Goal: Task Accomplishment & Management: Complete application form

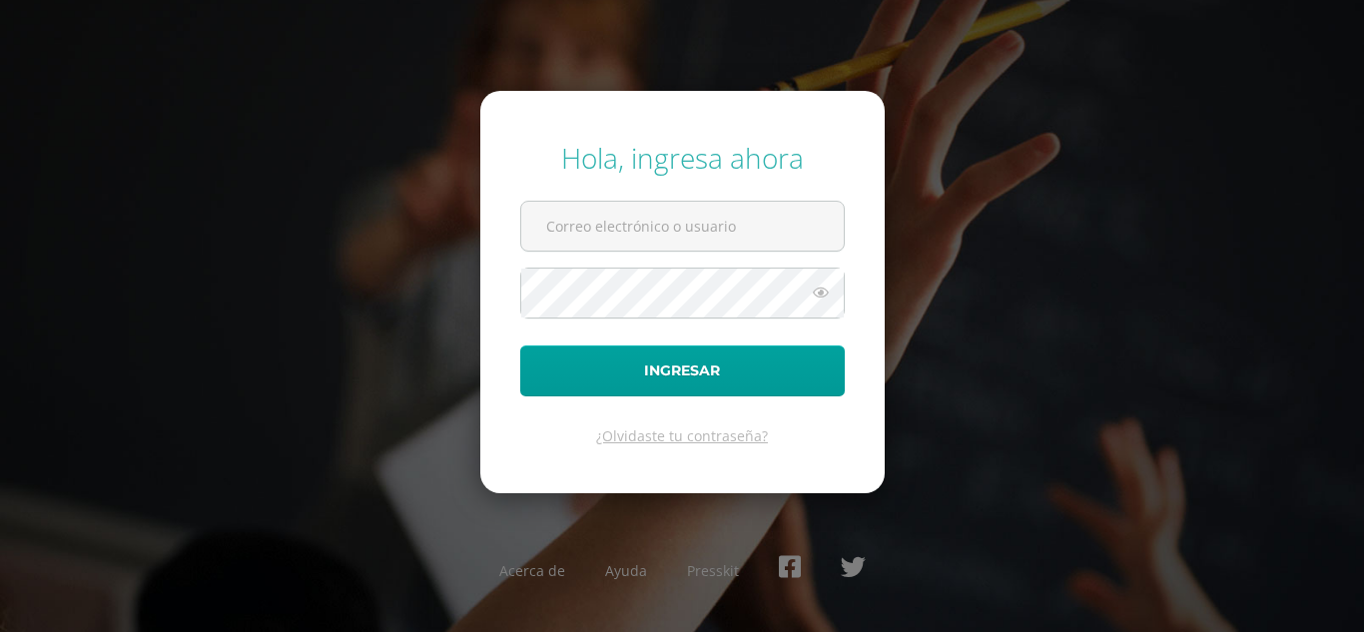
click at [587, 232] on input "text" at bounding box center [682, 226] width 322 height 49
type input "jyoque@donbosco.edu.gt"
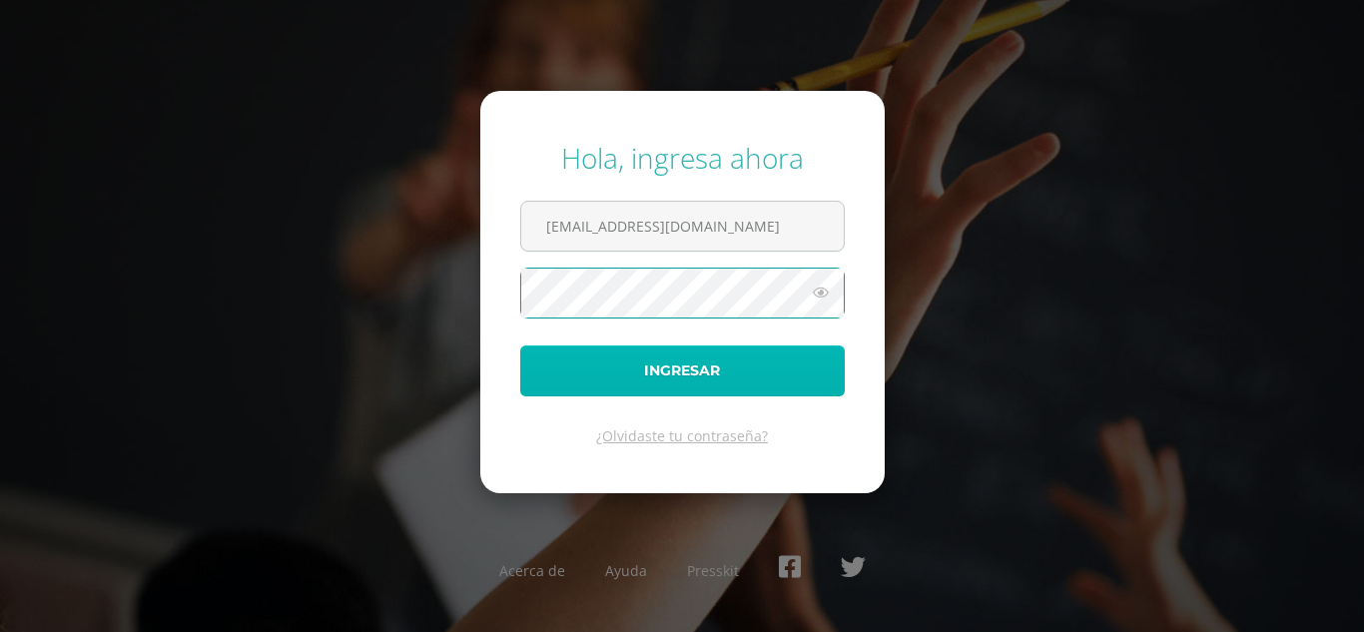
click at [646, 365] on button "Ingresar" at bounding box center [682, 370] width 324 height 51
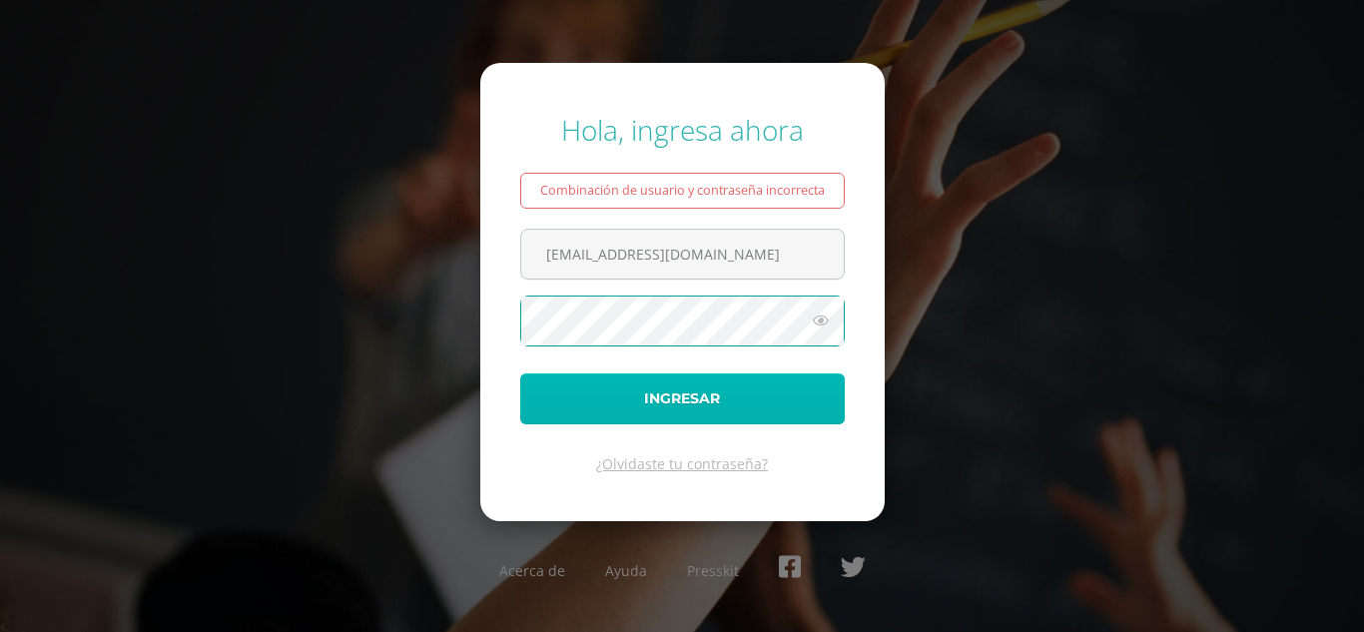
click at [671, 403] on button "Ingresar" at bounding box center [682, 398] width 324 height 51
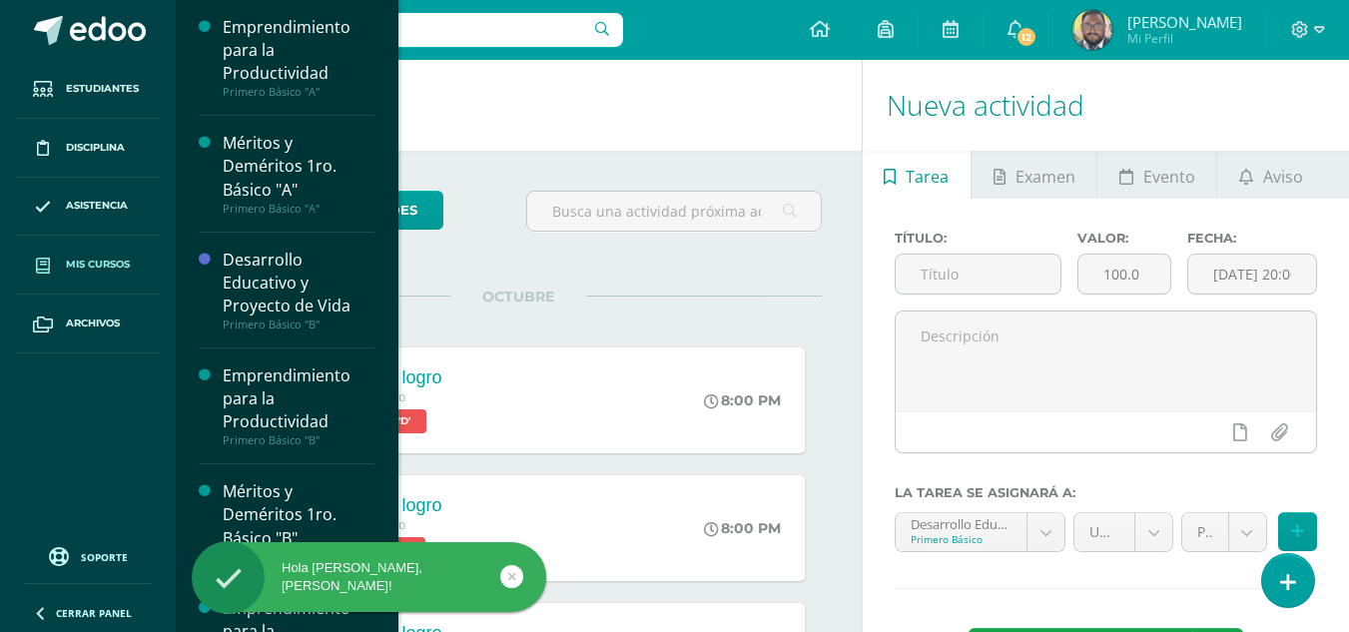
click at [115, 254] on link "Mis cursos" at bounding box center [88, 265] width 144 height 59
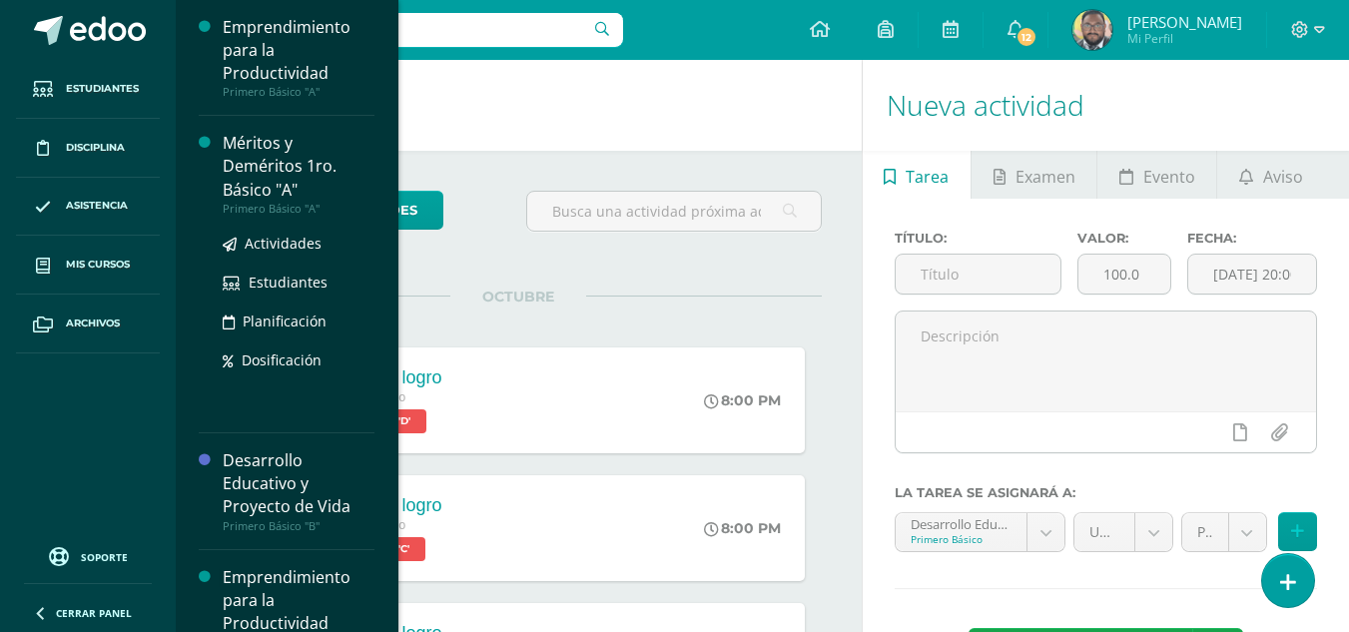
scroll to position [299, 0]
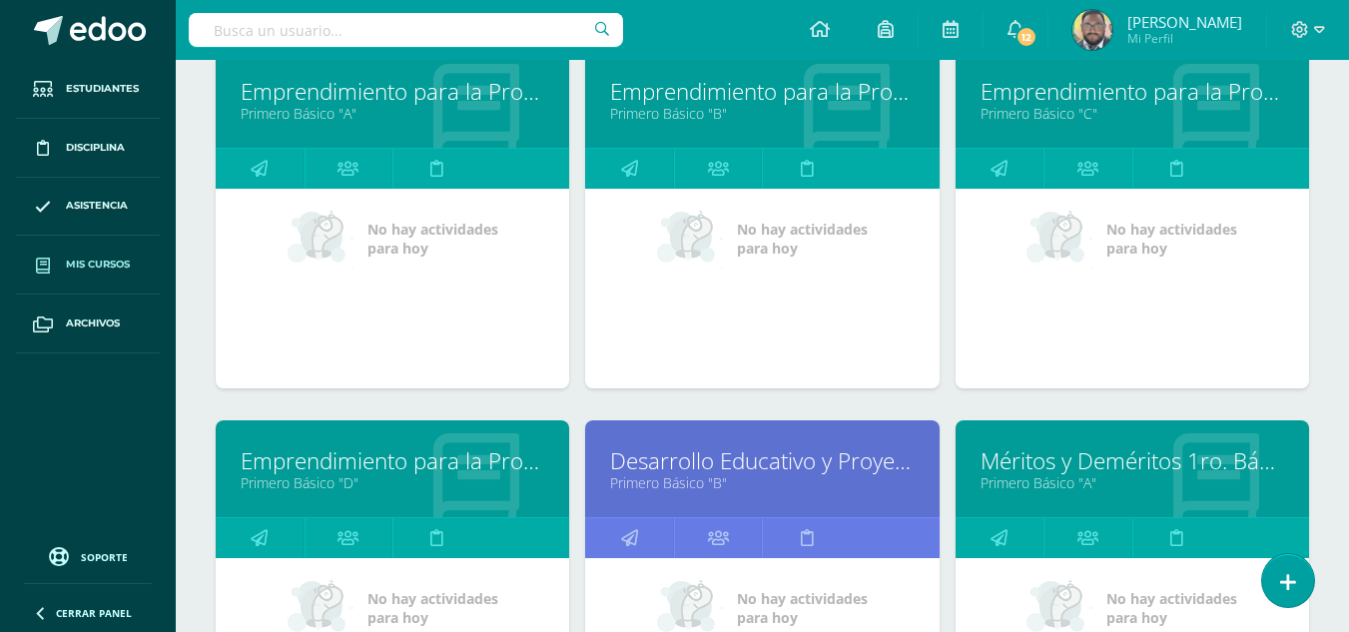
scroll to position [399, 0]
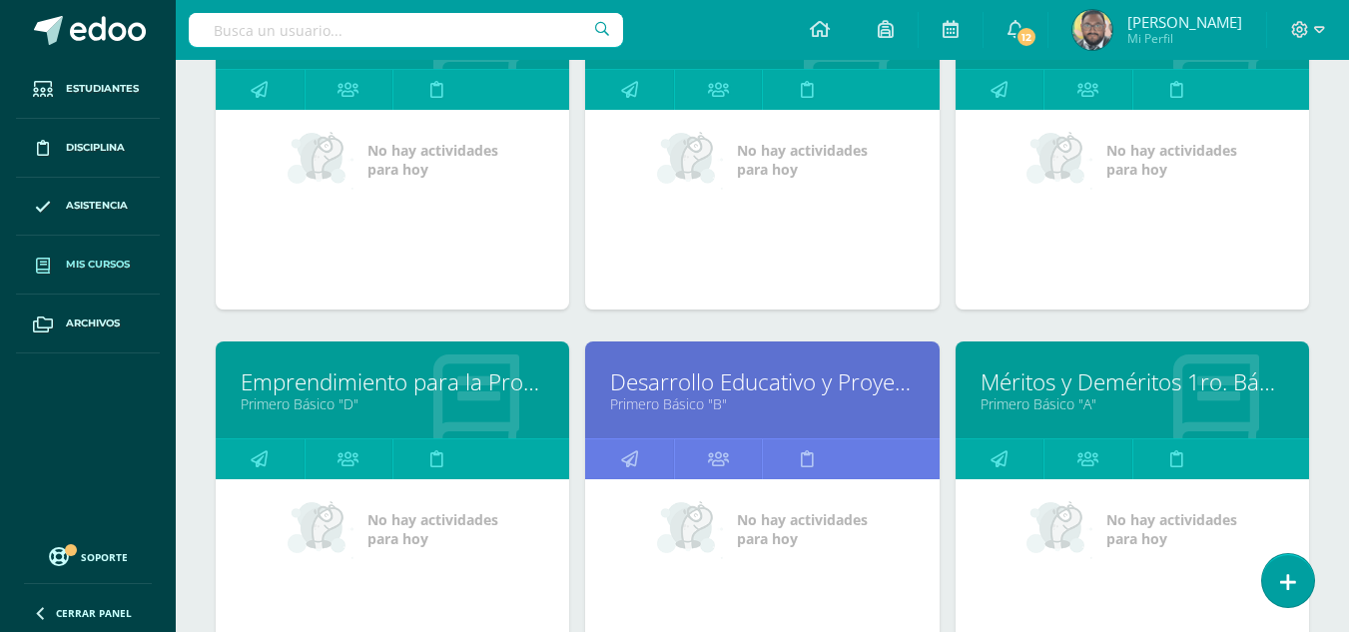
click at [808, 380] on link "Desarrollo Educativo y Proyecto de Vida" at bounding box center [761, 381] width 303 height 31
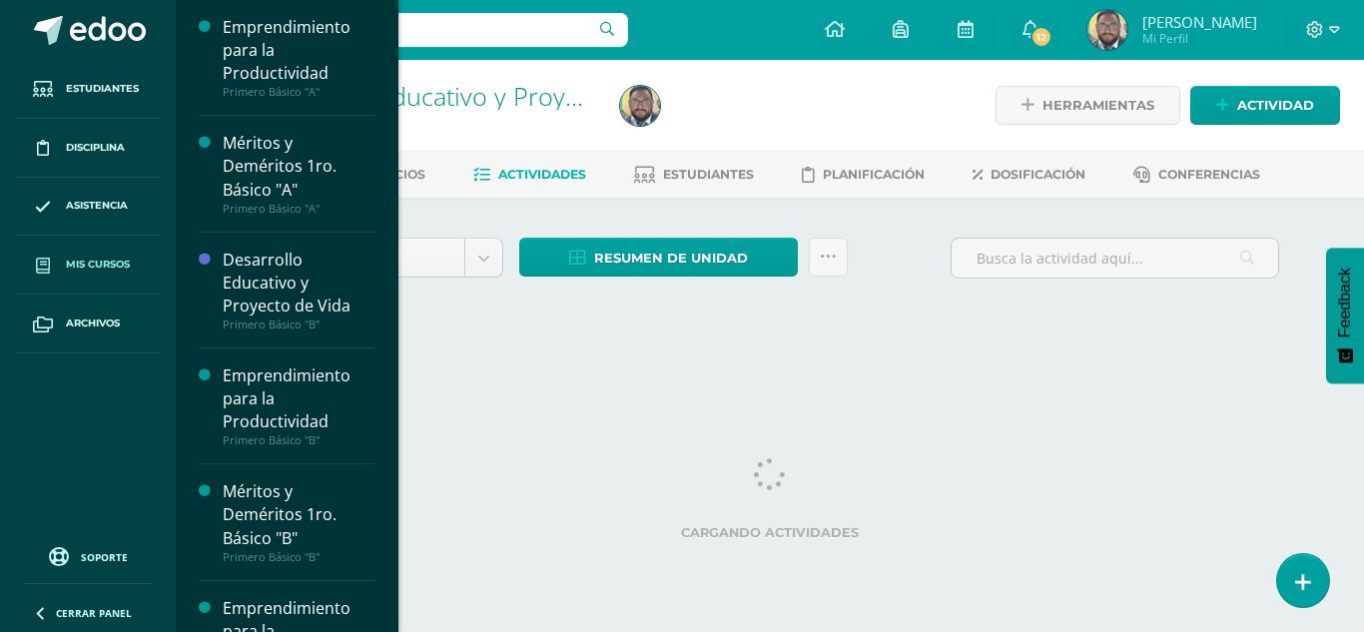
click at [118, 260] on span "Mis cursos" at bounding box center [98, 265] width 64 height 16
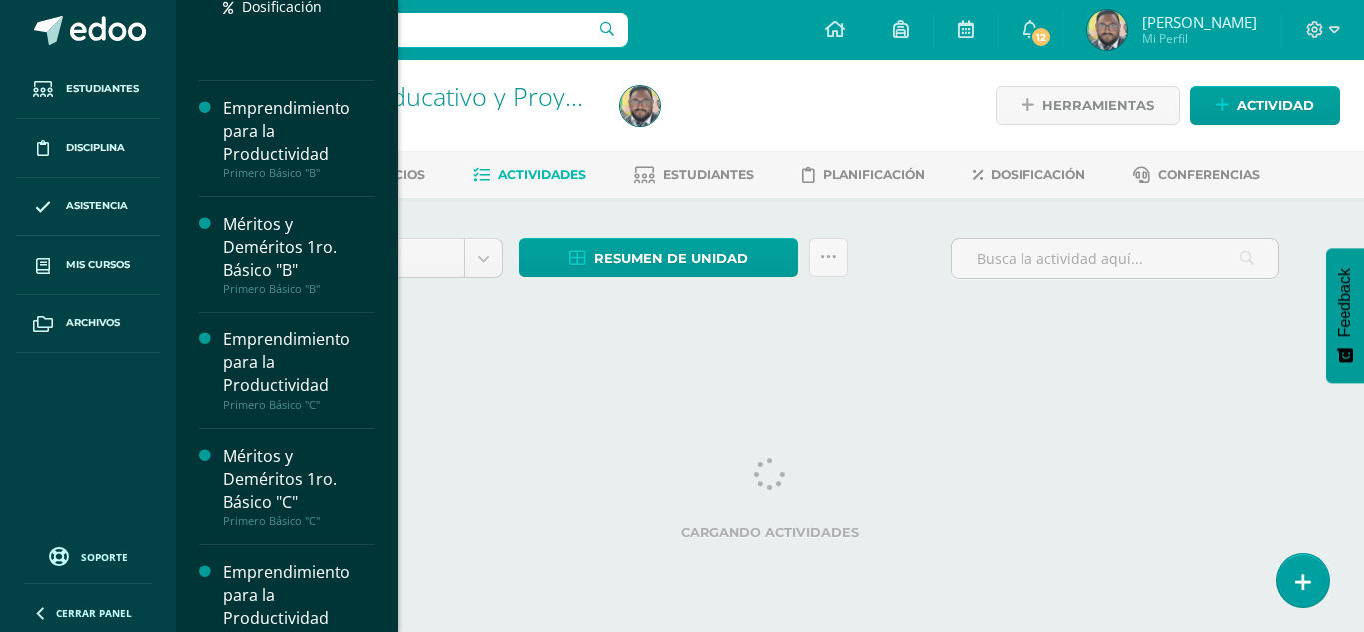
scroll to position [499, 0]
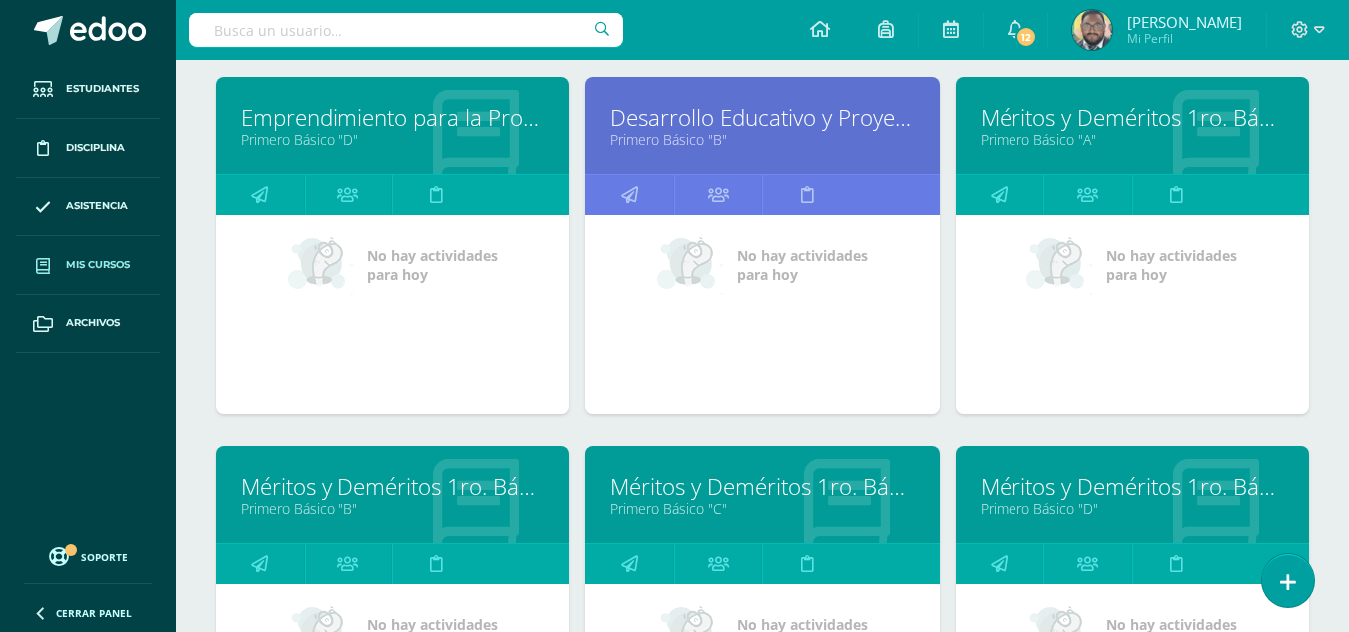
scroll to position [699, 0]
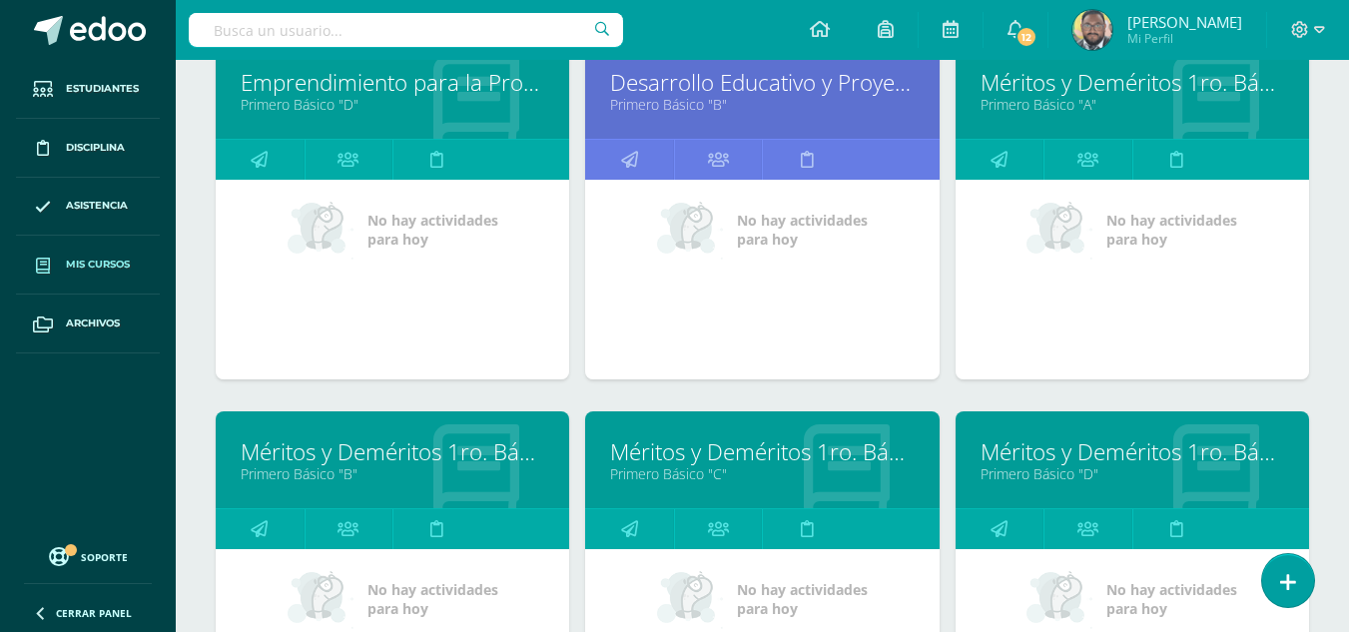
click at [379, 451] on link "Méritos y Deméritos 1ro. Básico "B"" at bounding box center [392, 451] width 303 height 31
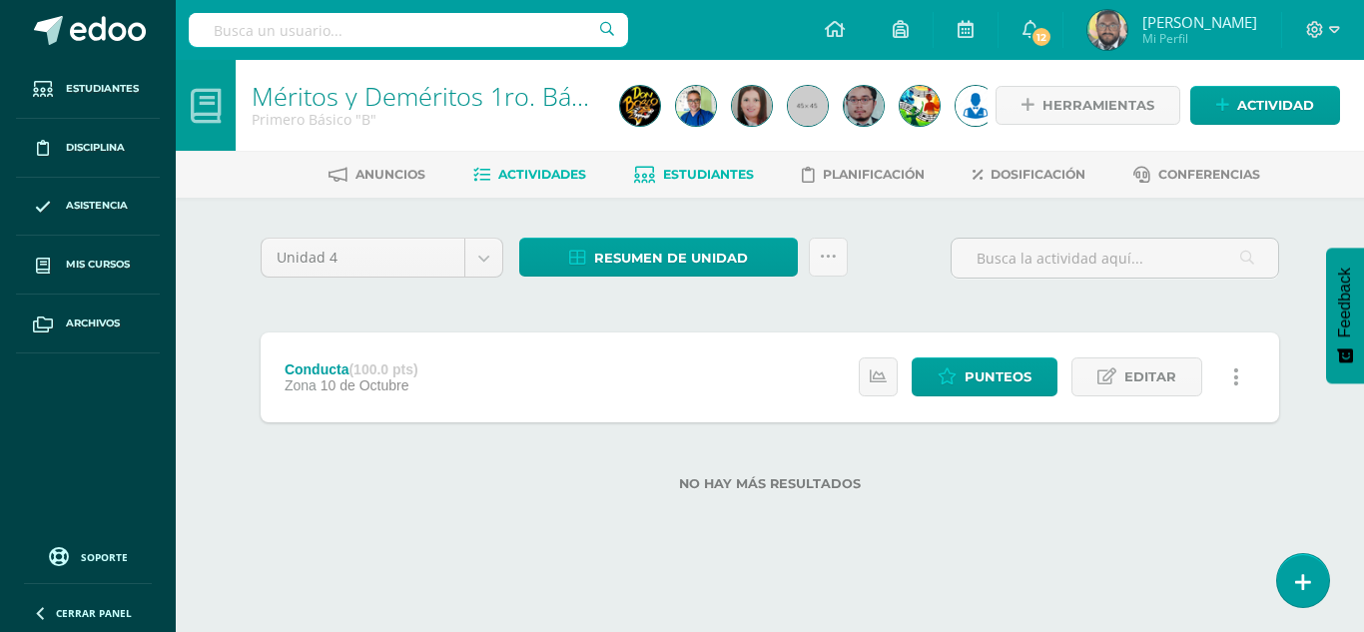
click at [698, 179] on span "Estudiantes" at bounding box center [708, 174] width 91 height 15
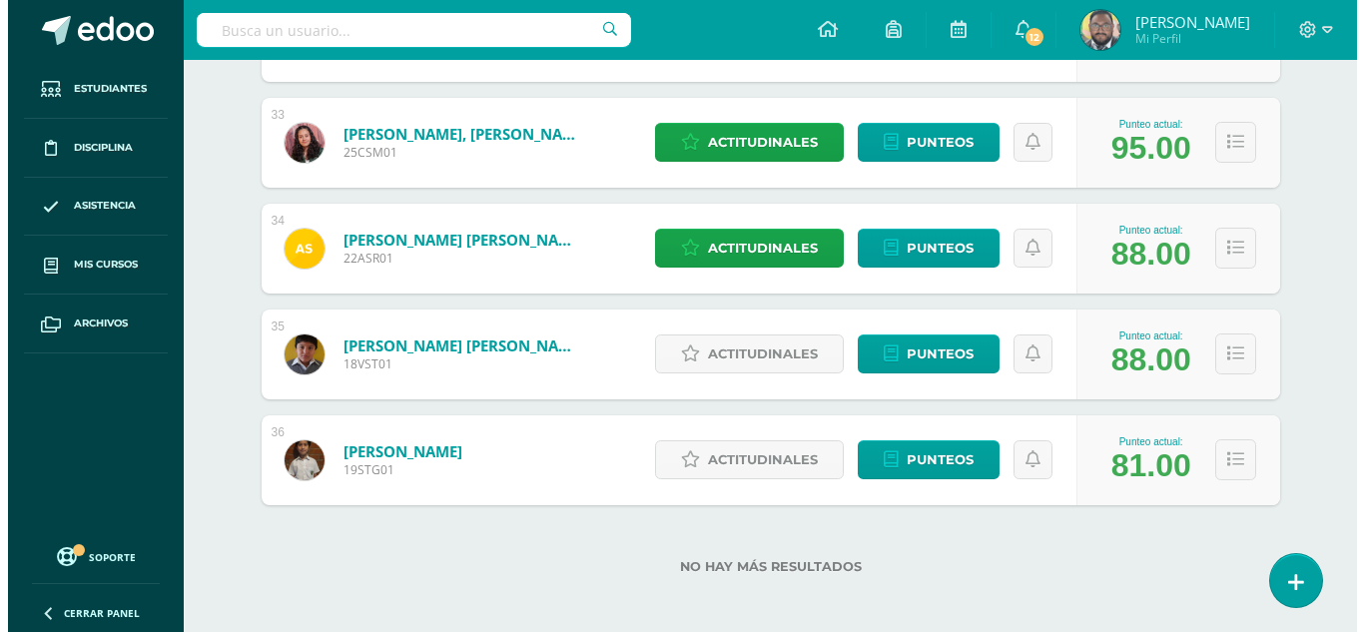
scroll to position [3728, 0]
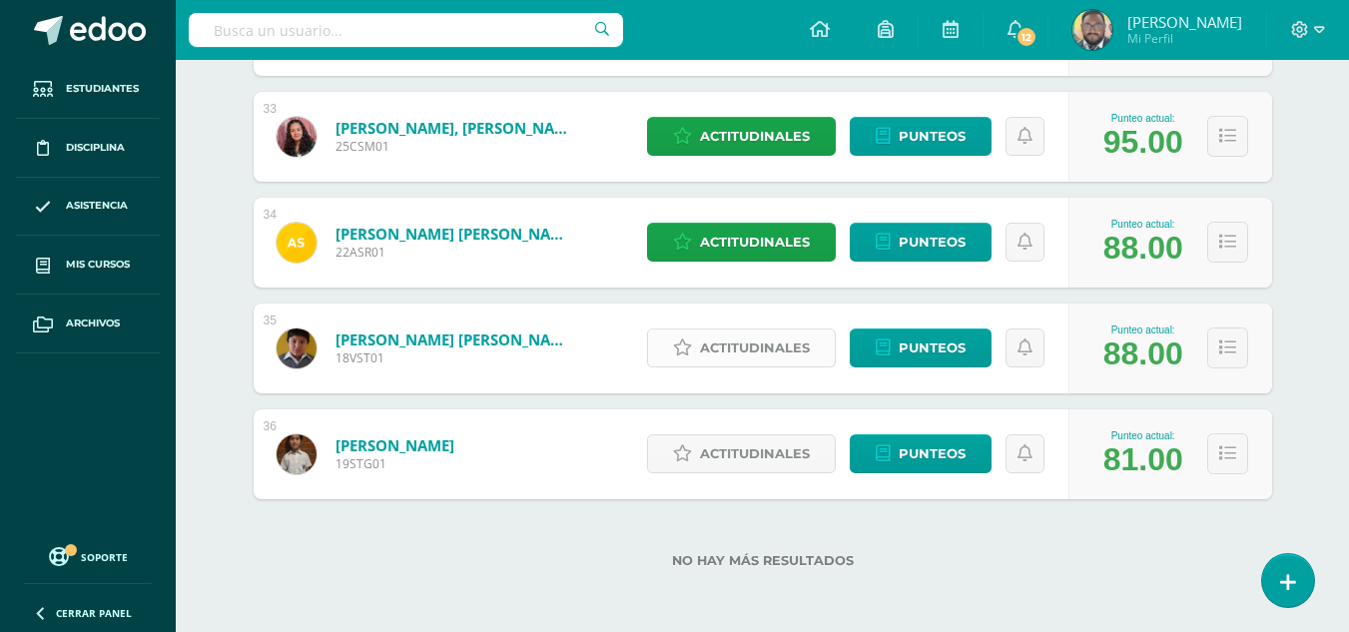
click at [797, 353] on span "Actitudinales" at bounding box center [755, 347] width 110 height 37
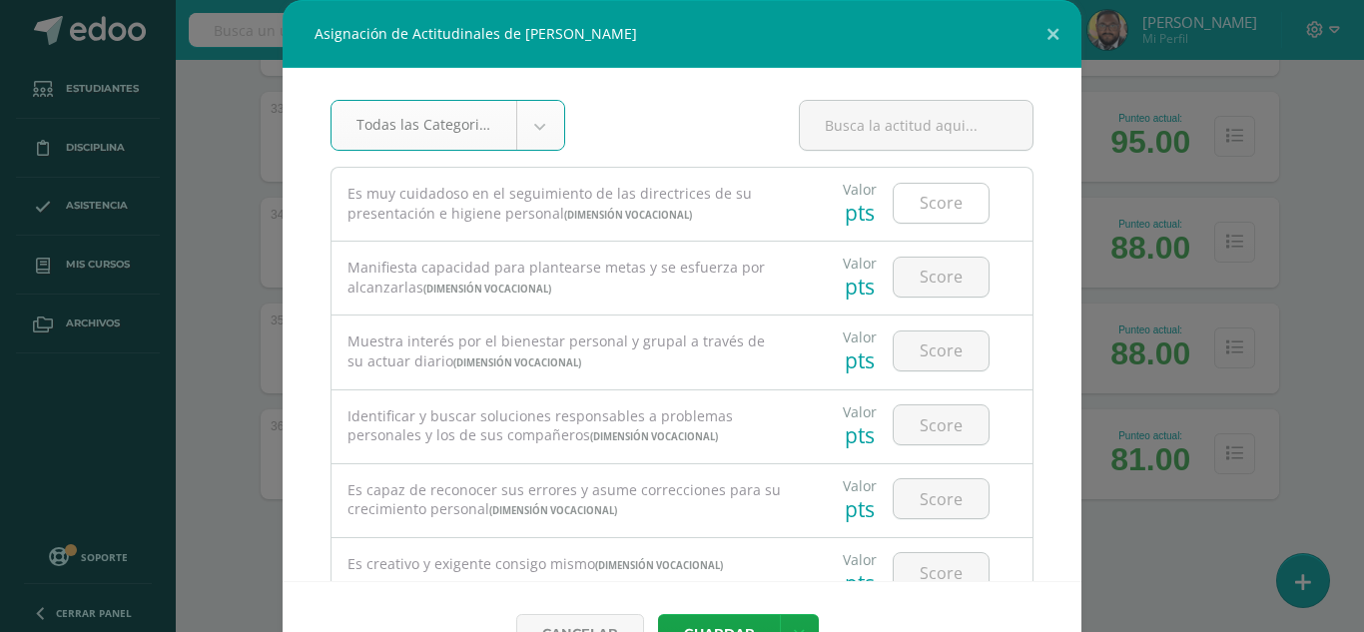
click at [925, 206] on input "number" at bounding box center [940, 203] width 95 height 39
type input "4"
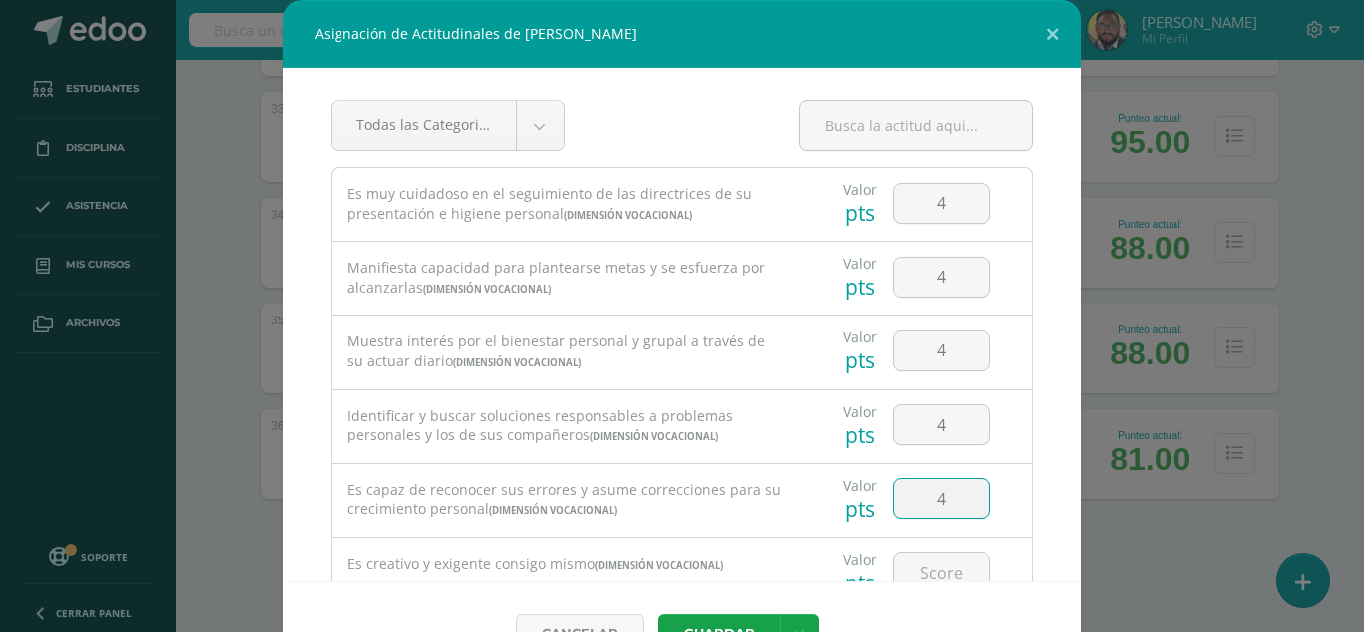
type input "4"
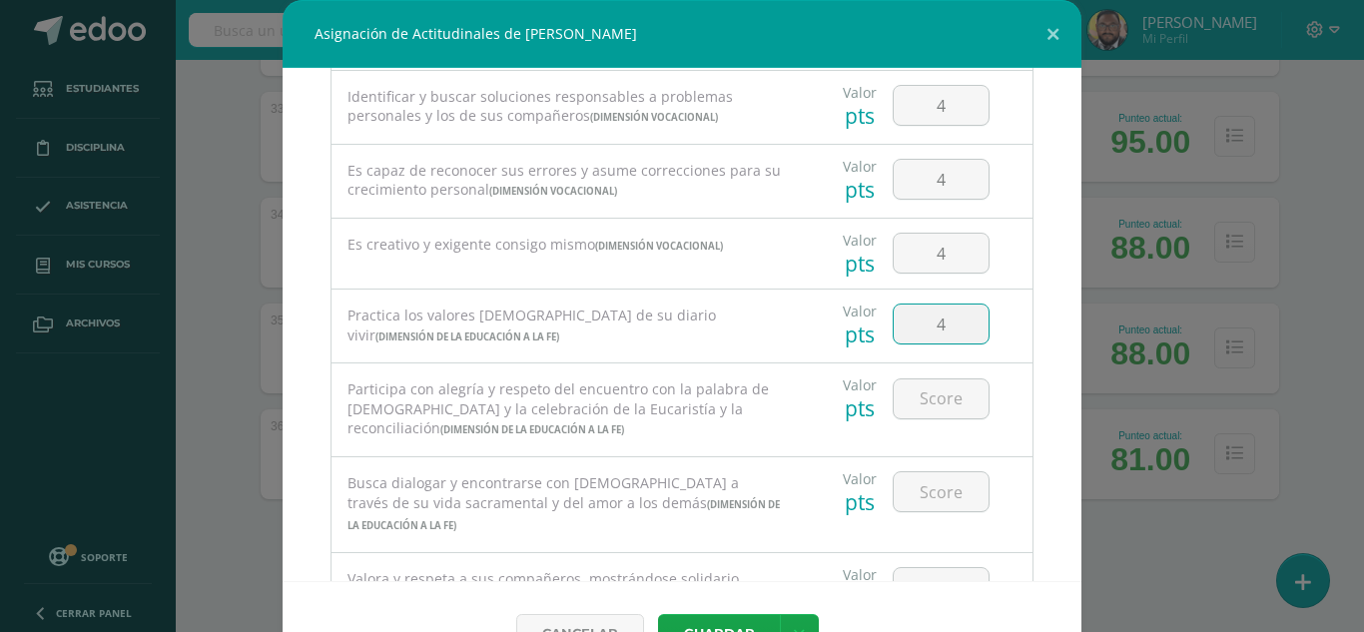
type input "4"
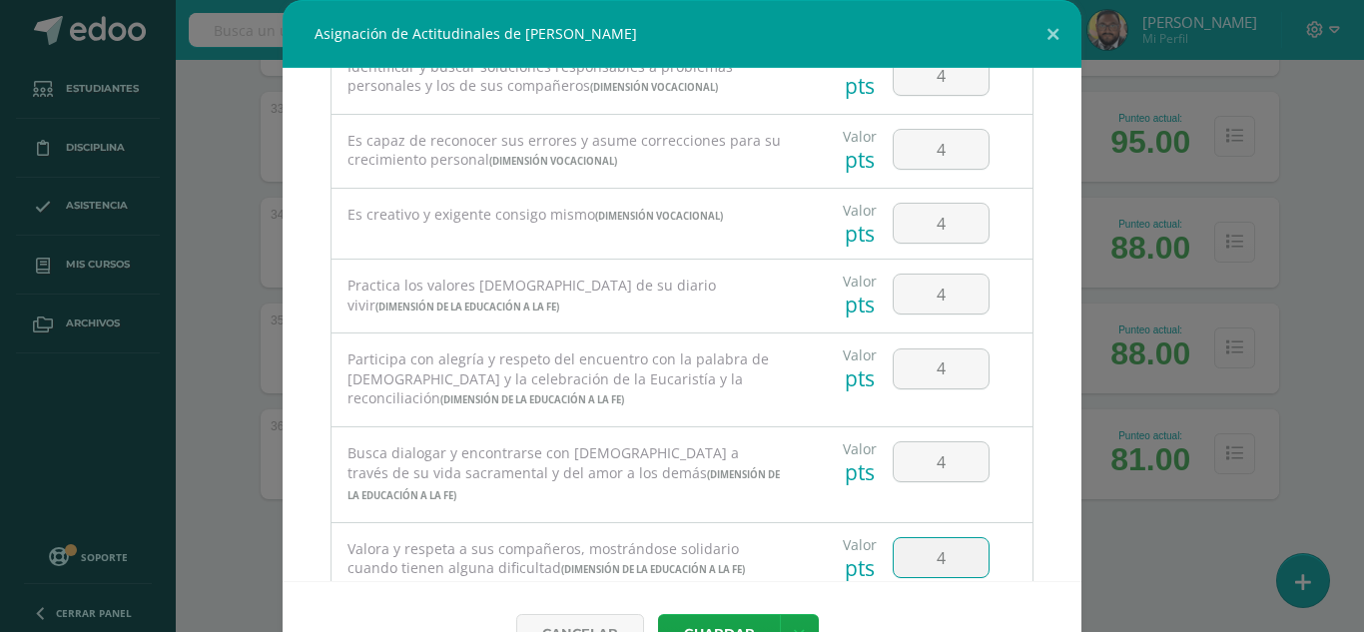
type input "4"
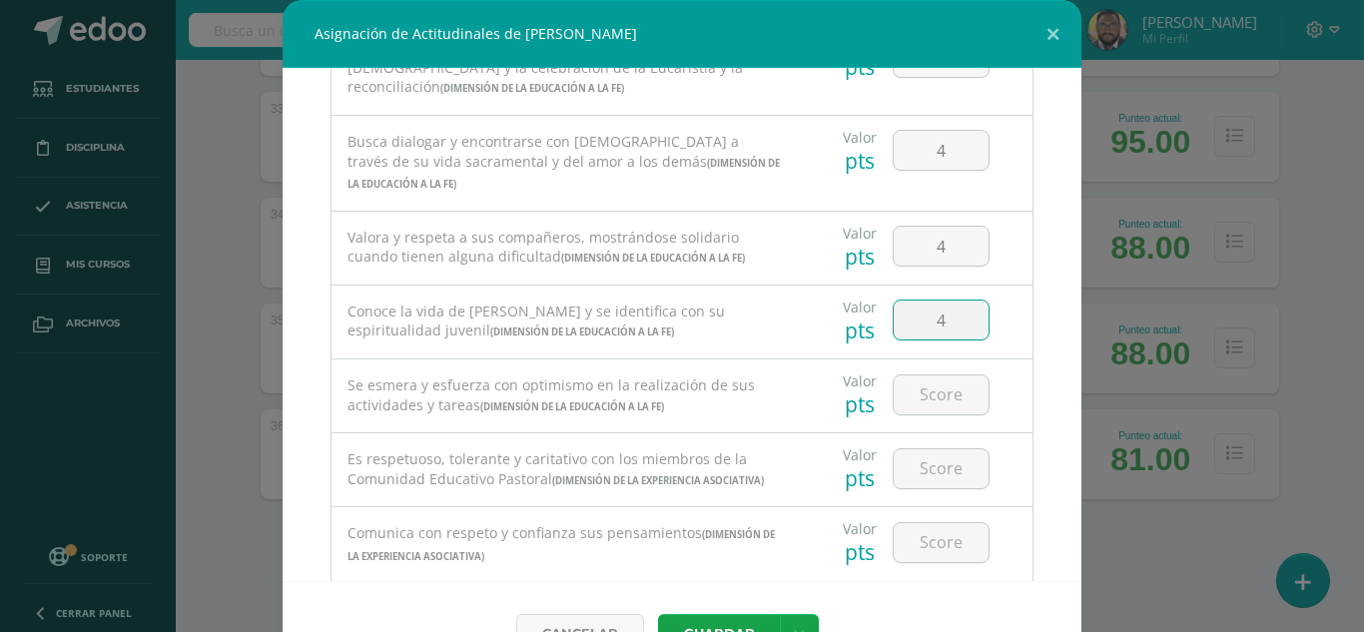
type input "4"
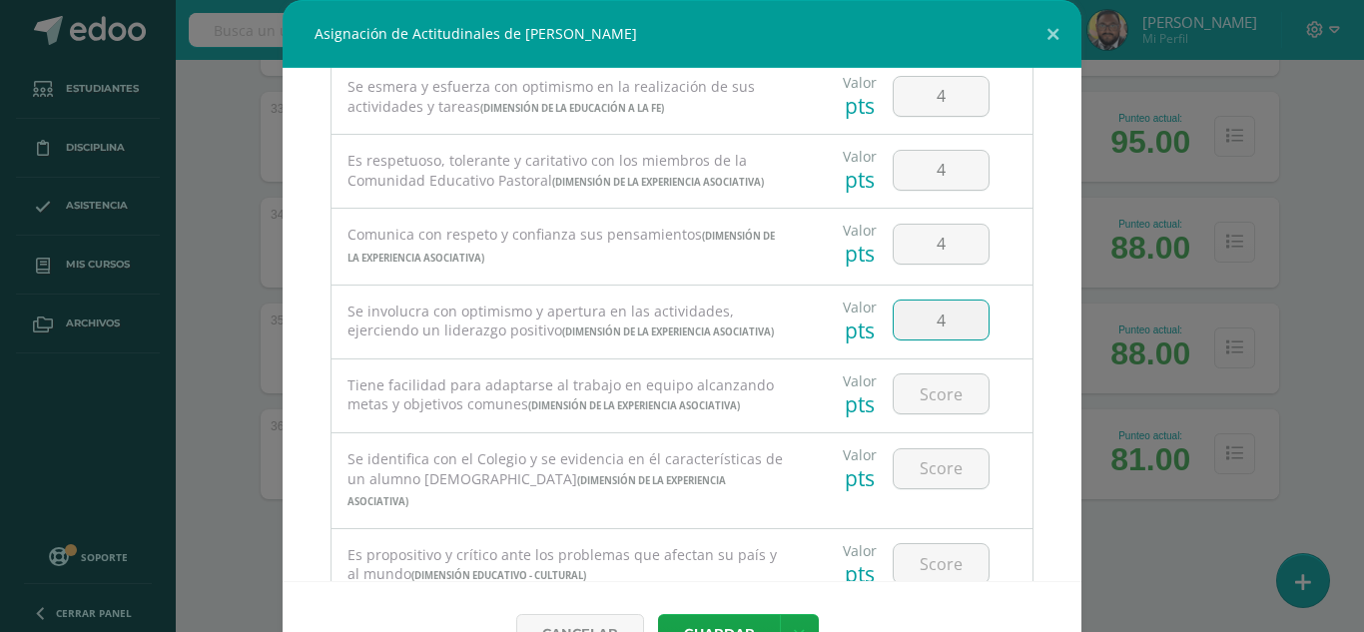
type input "4"
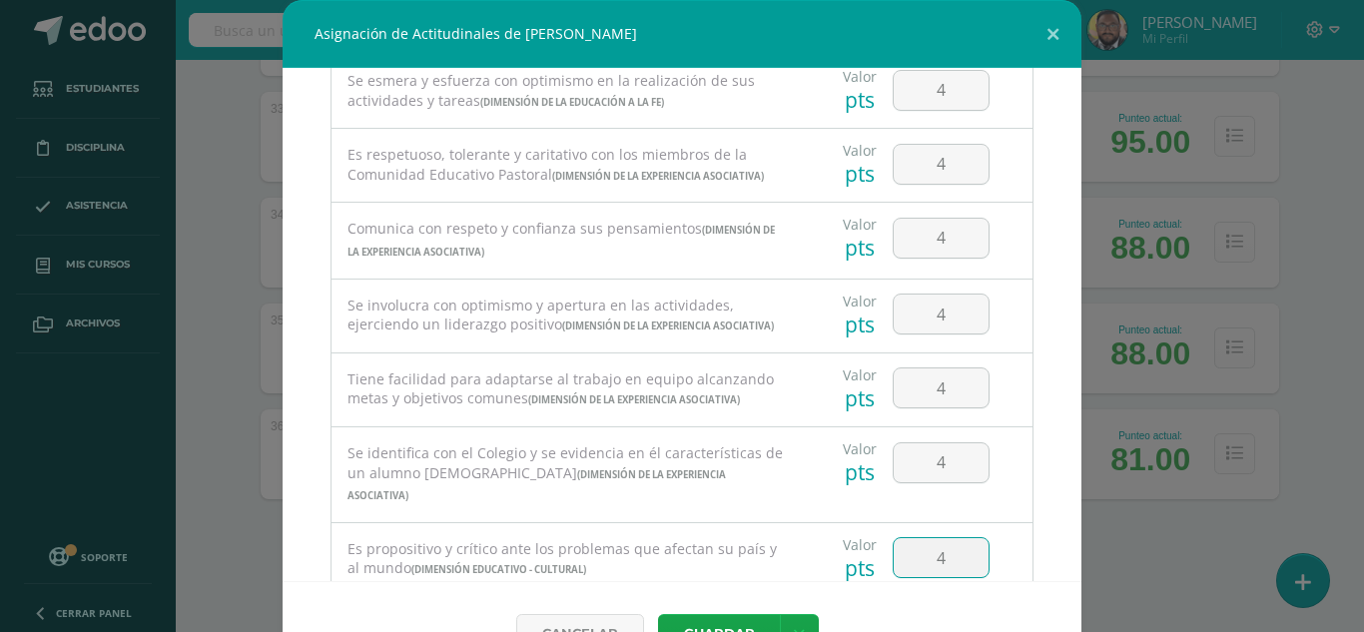
type input "4"
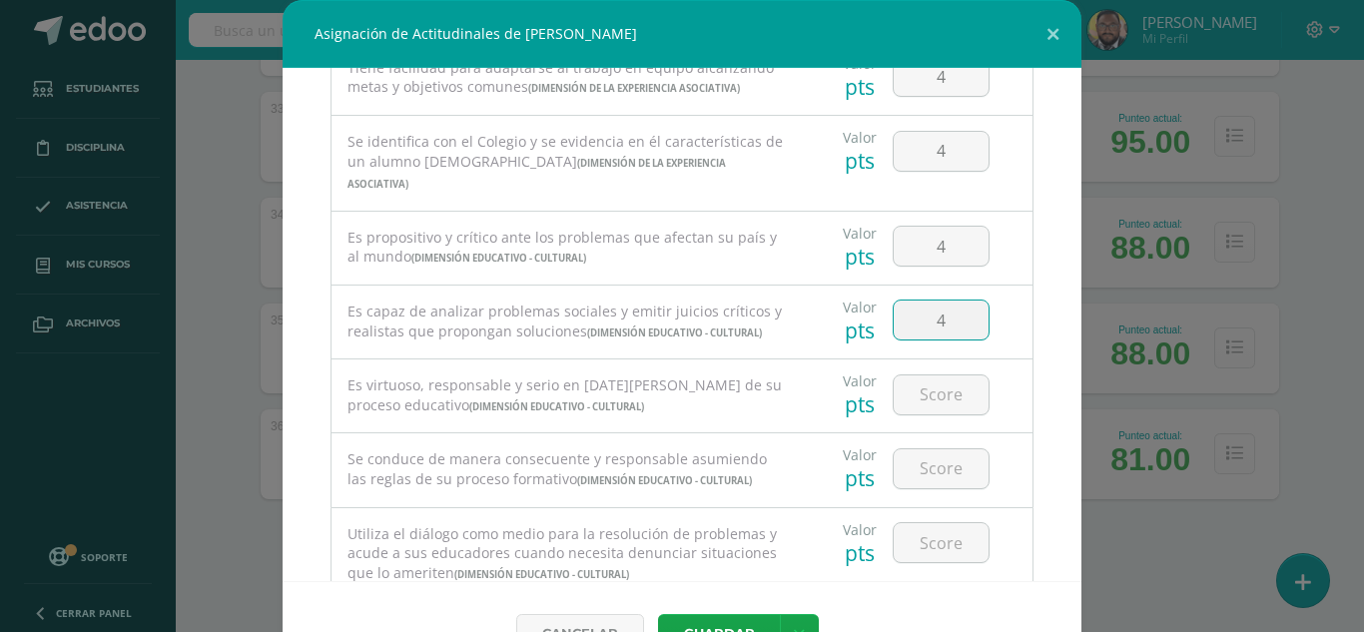
type input "4"
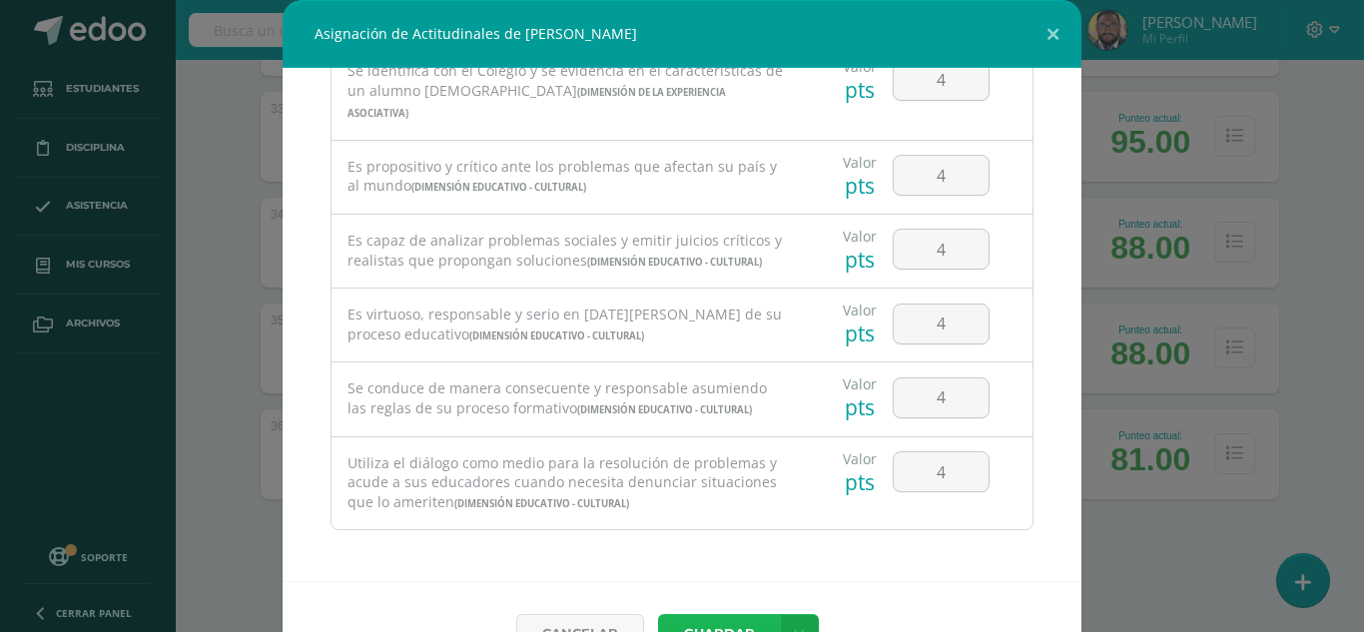
click at [731, 622] on button "Guardar" at bounding box center [719, 633] width 122 height 39
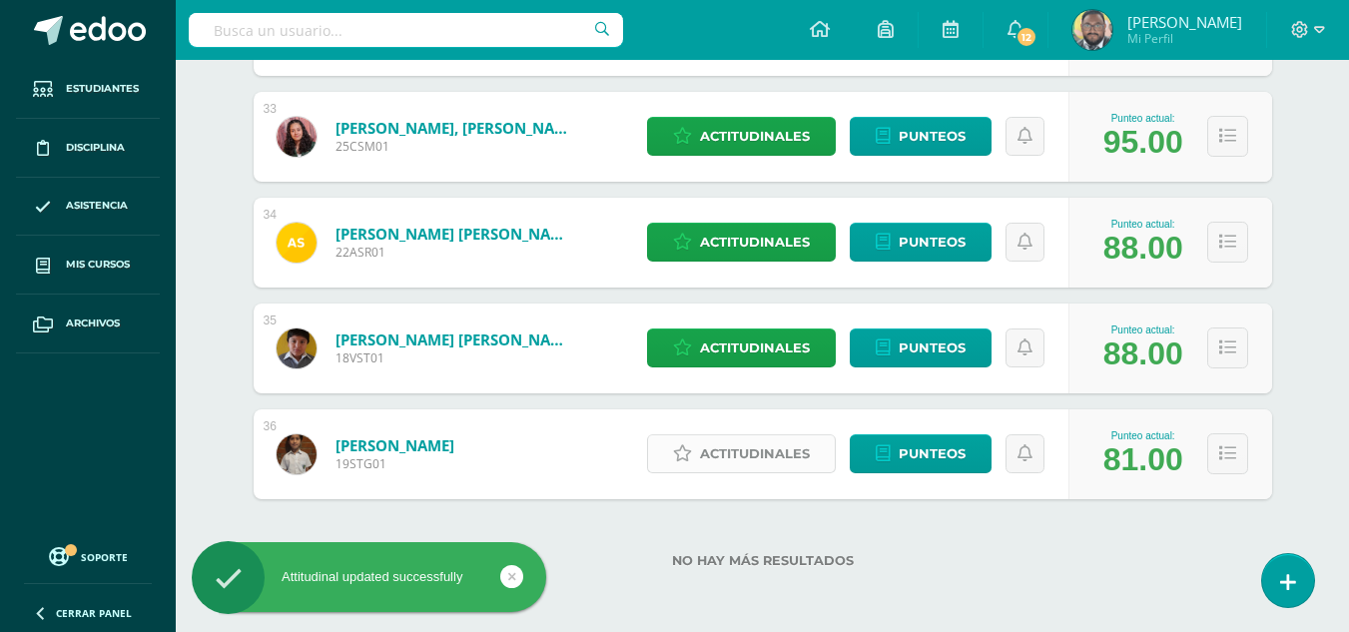
click at [796, 449] on span "Actitudinales" at bounding box center [755, 453] width 110 height 37
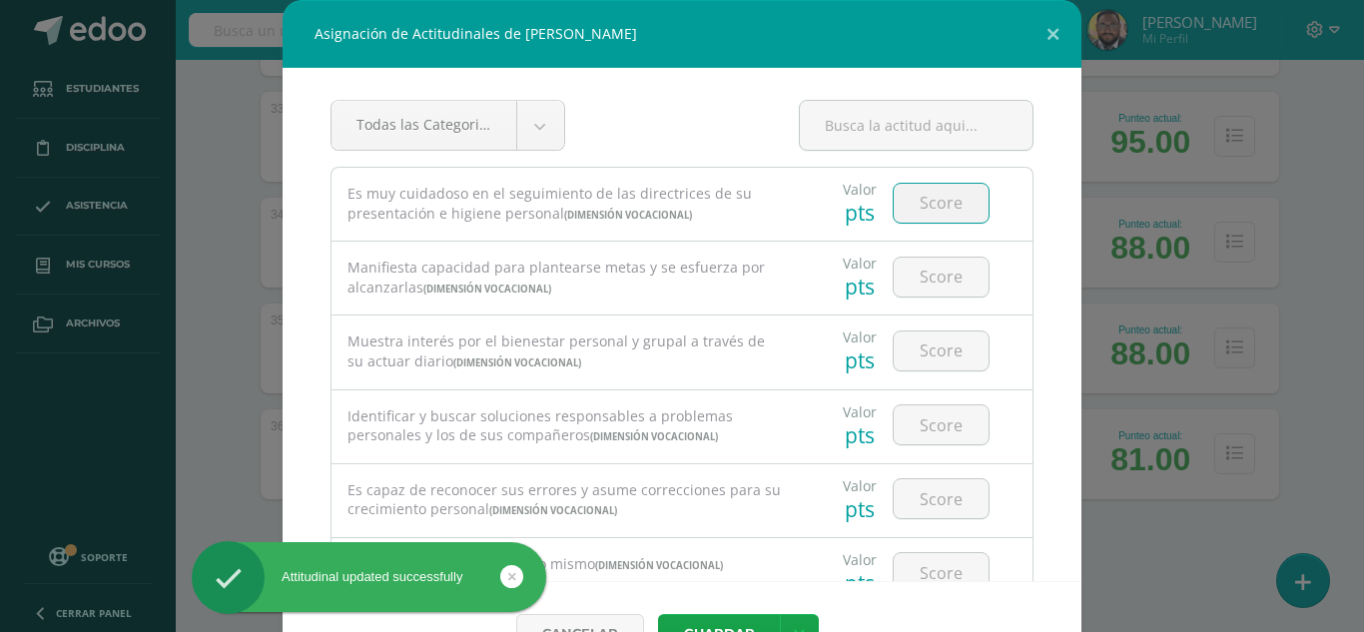
click at [935, 200] on input "number" at bounding box center [940, 203] width 95 height 39
click at [1037, 36] on button at bounding box center [1052, 34] width 57 height 68
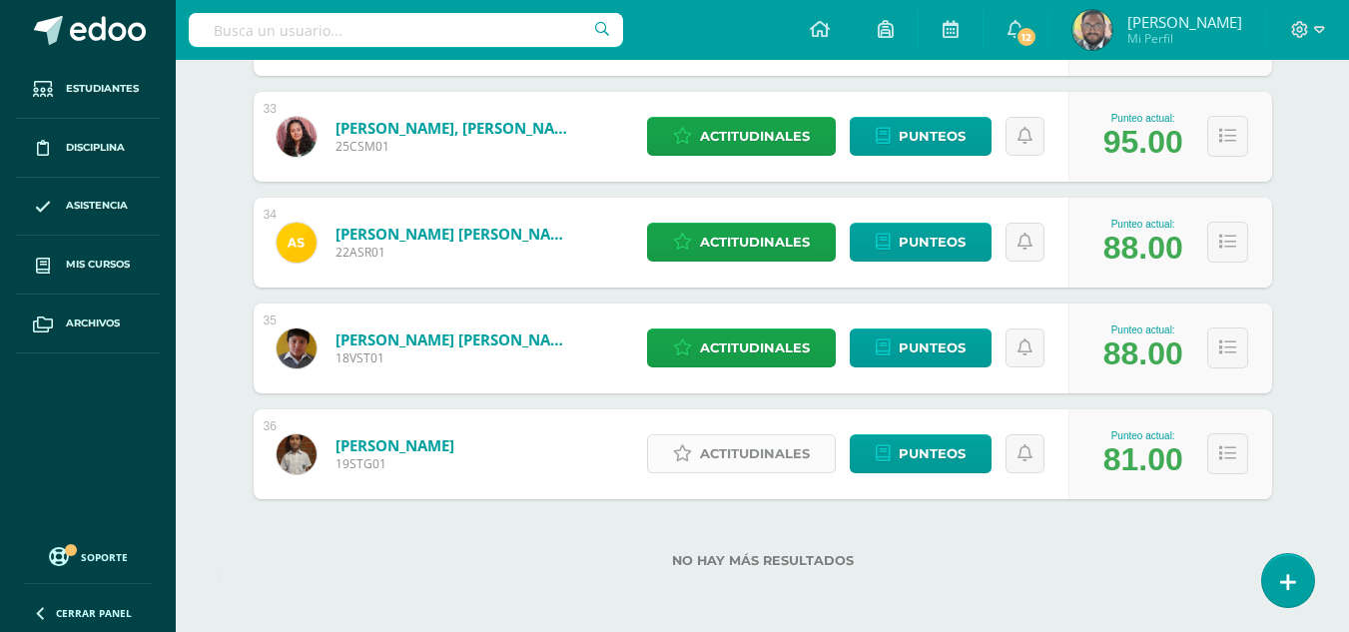
click at [777, 445] on span "Actitudinales" at bounding box center [755, 453] width 110 height 37
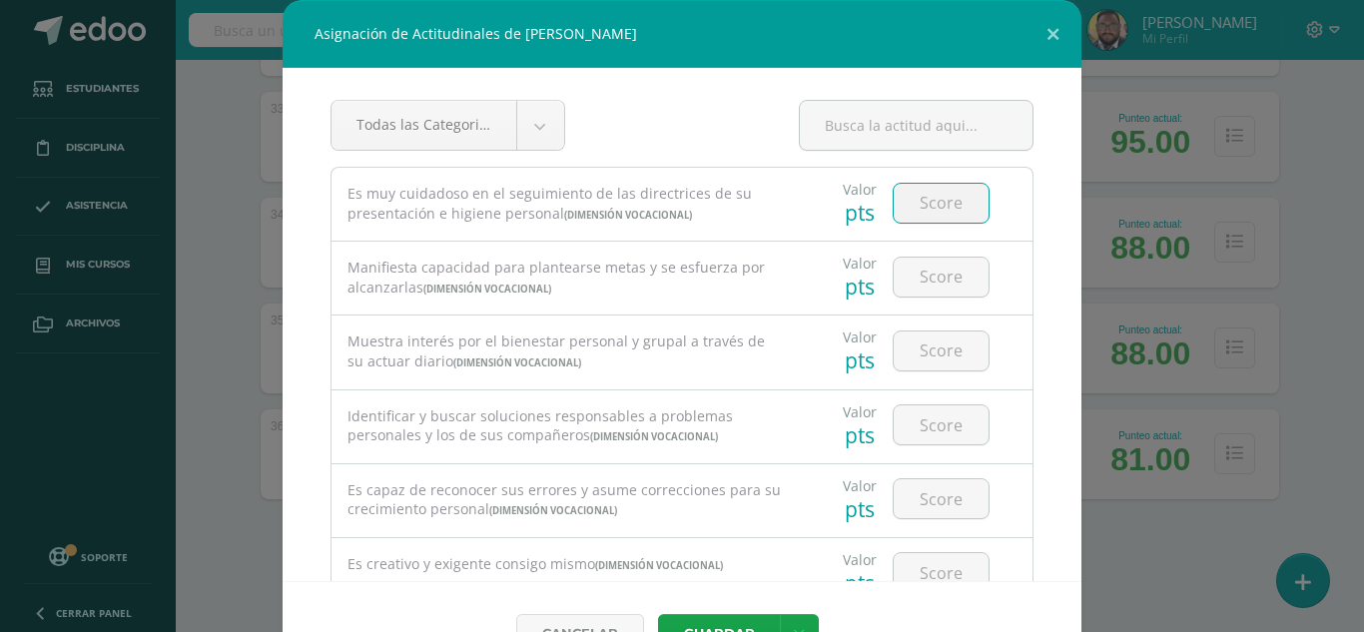
click at [909, 208] on input "number" at bounding box center [940, 203] width 95 height 39
type input "3"
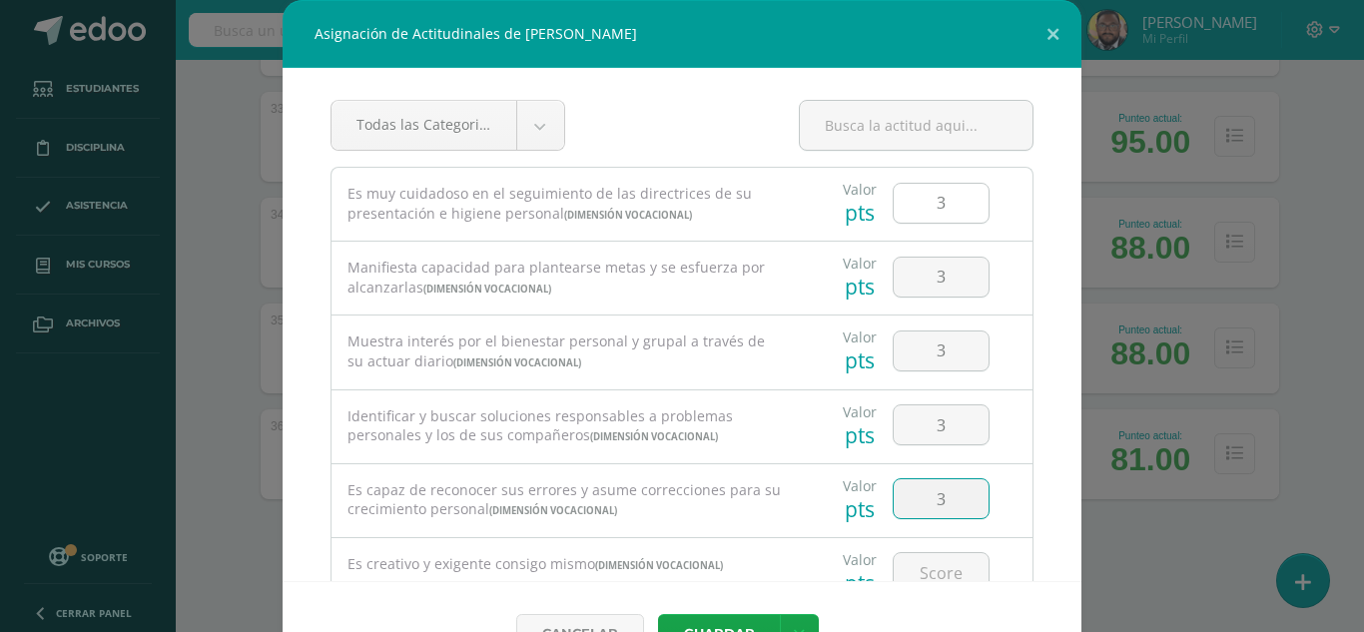
type input "3"
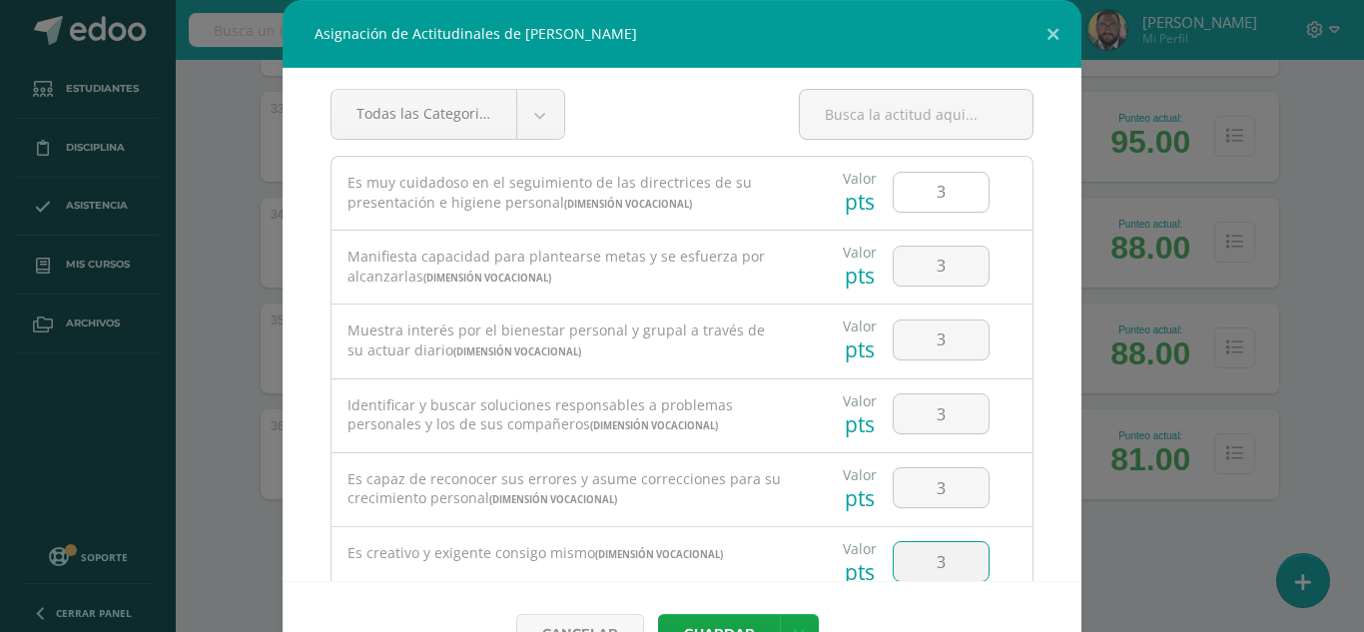
type input "3"
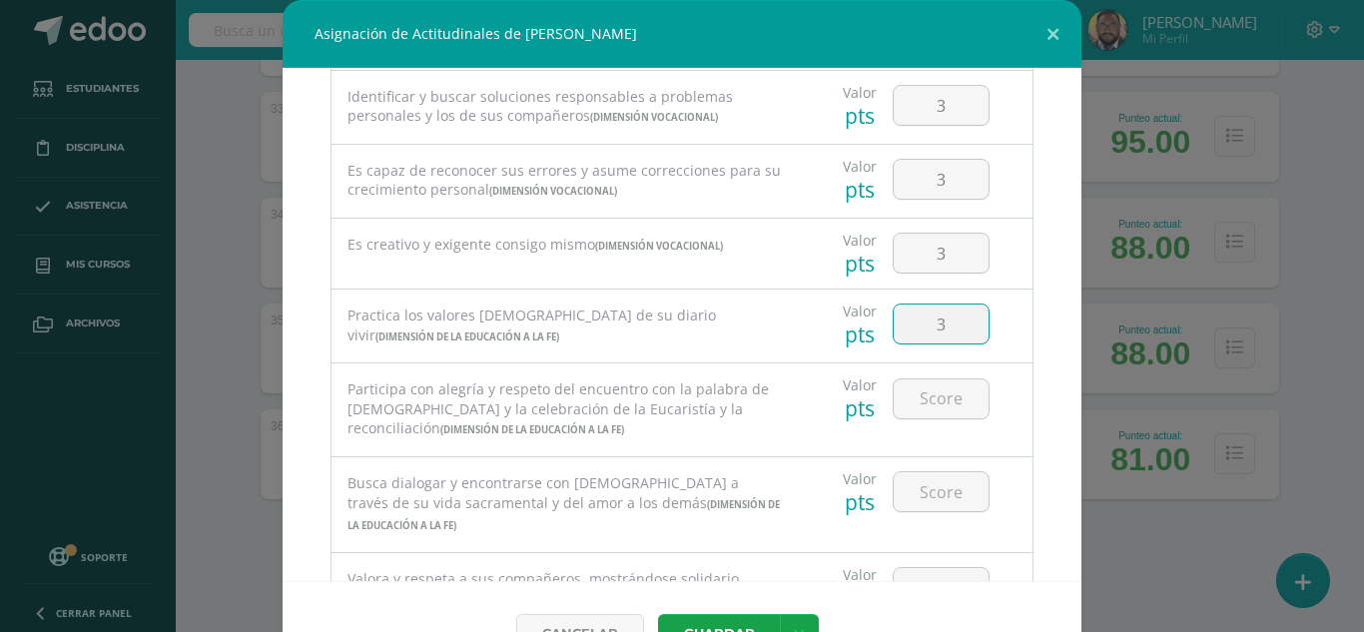
type input "3"
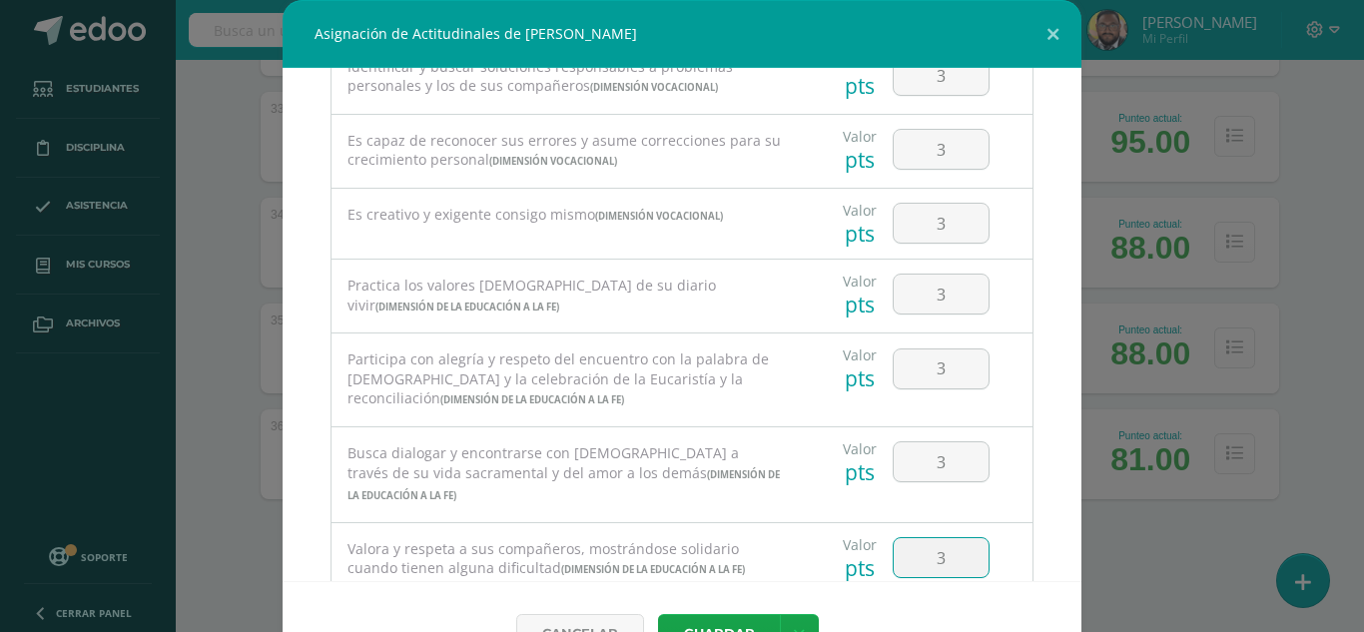
type input "3"
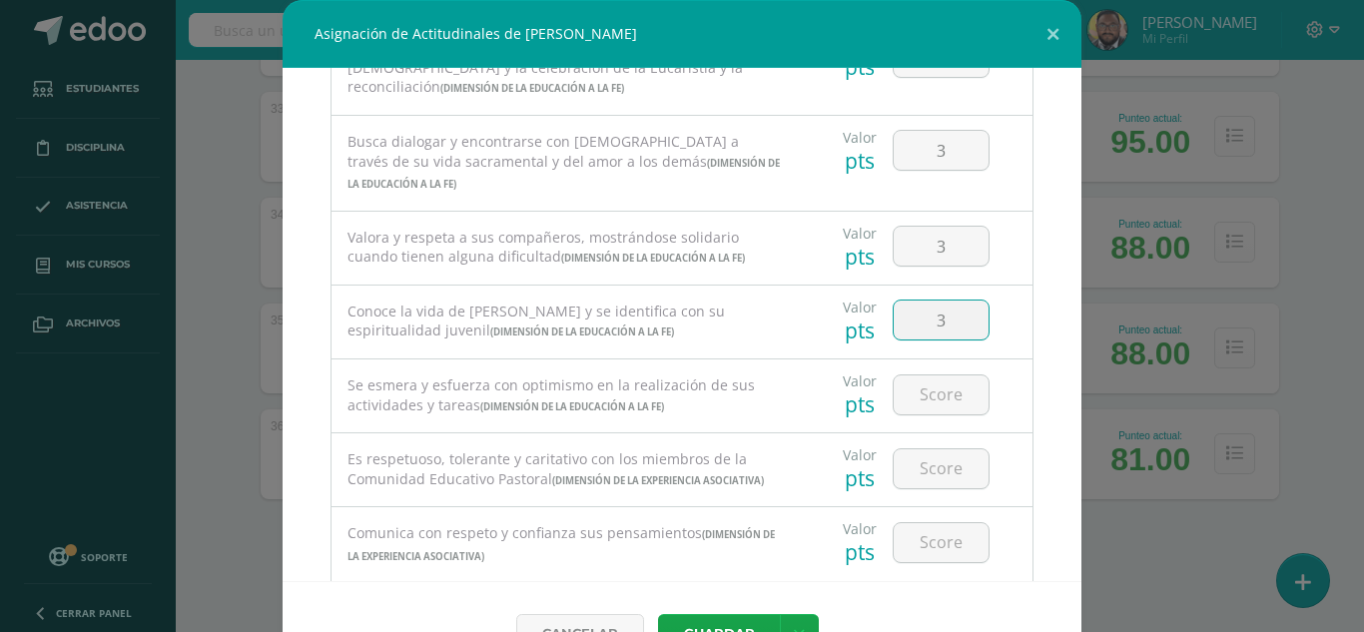
type input "3"
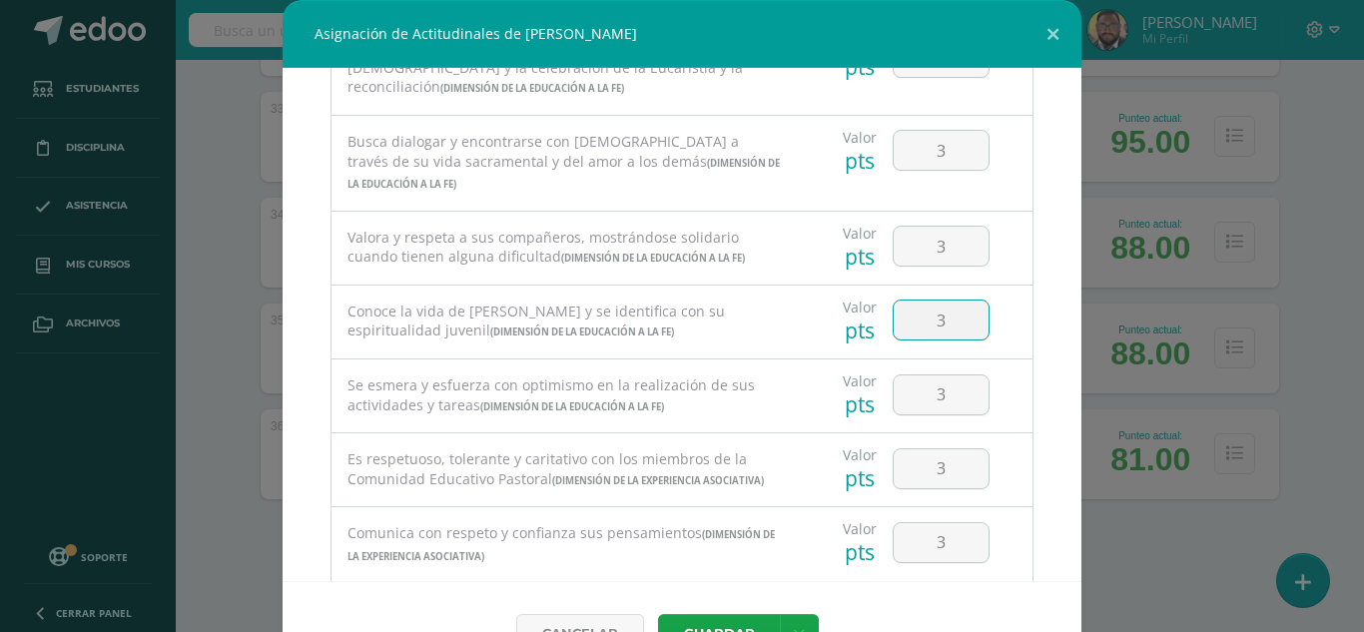
type input "3"
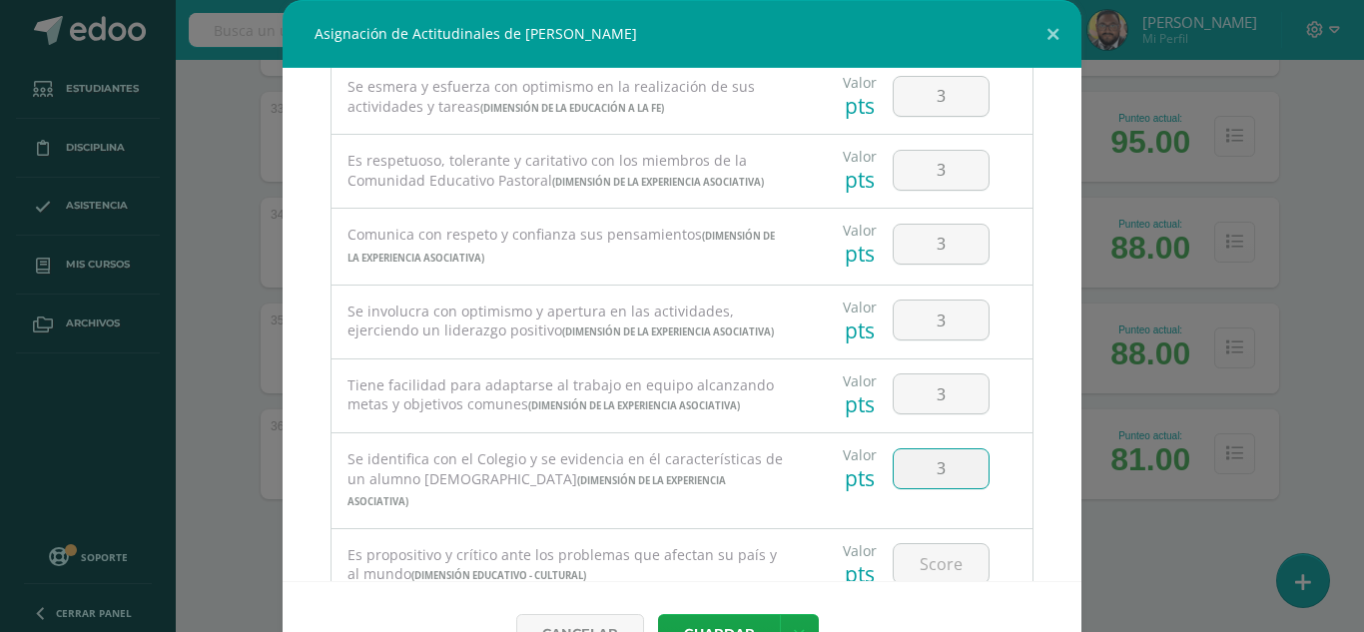
type input "3"
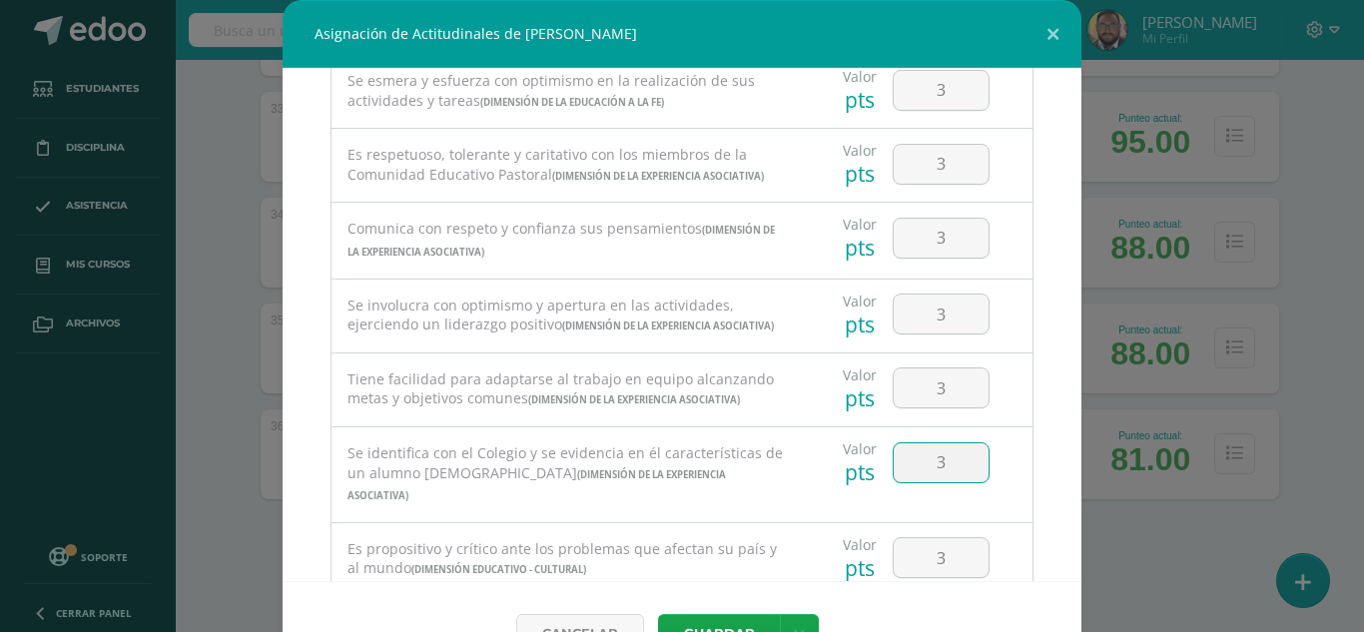
type input "3"
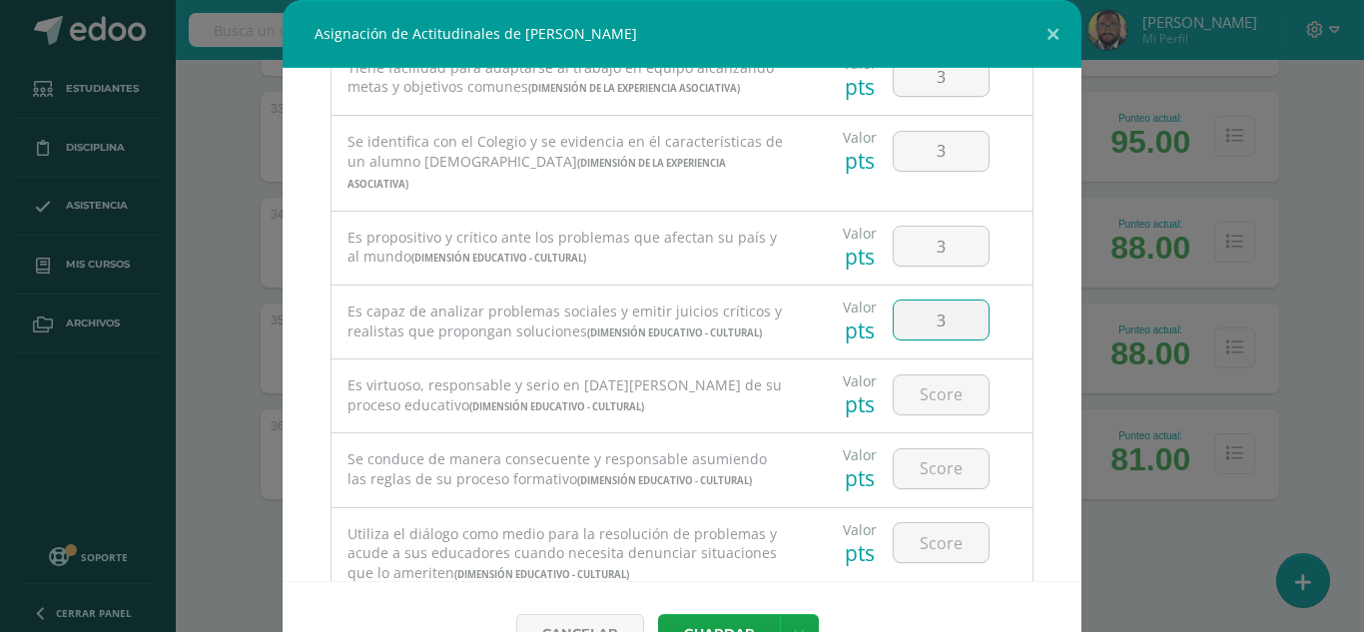
type input "3"
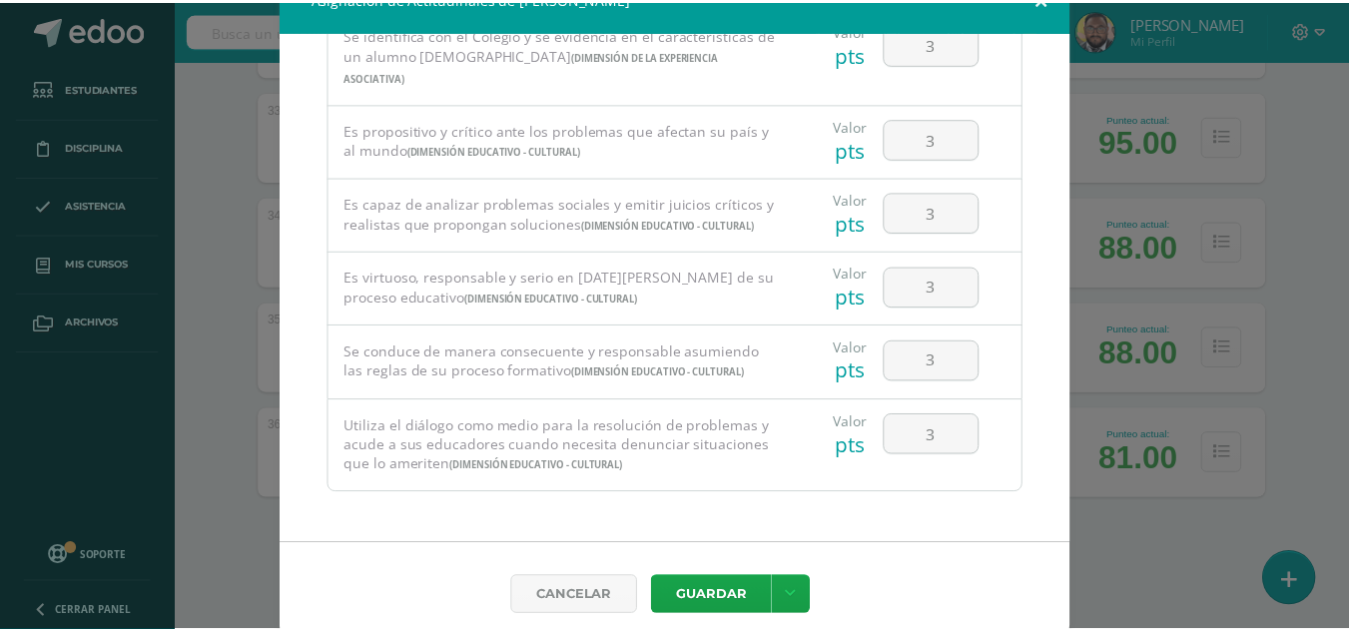
scroll to position [53, 0]
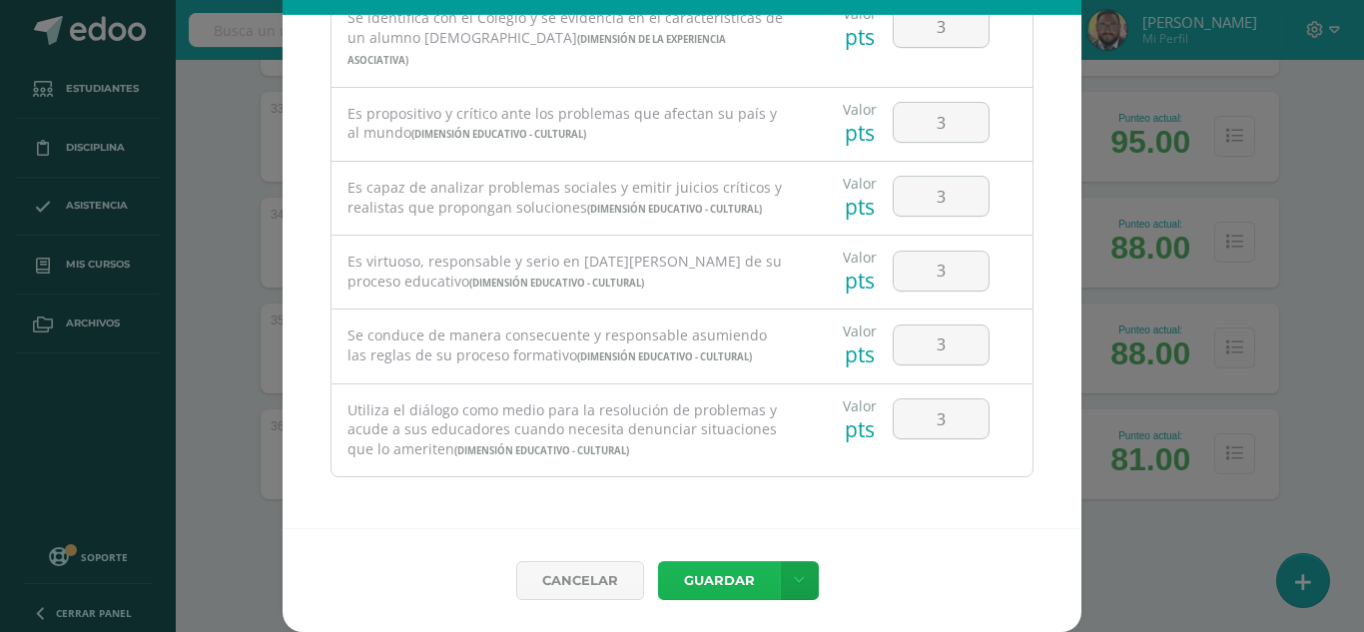
click at [719, 587] on button "Guardar" at bounding box center [719, 580] width 122 height 39
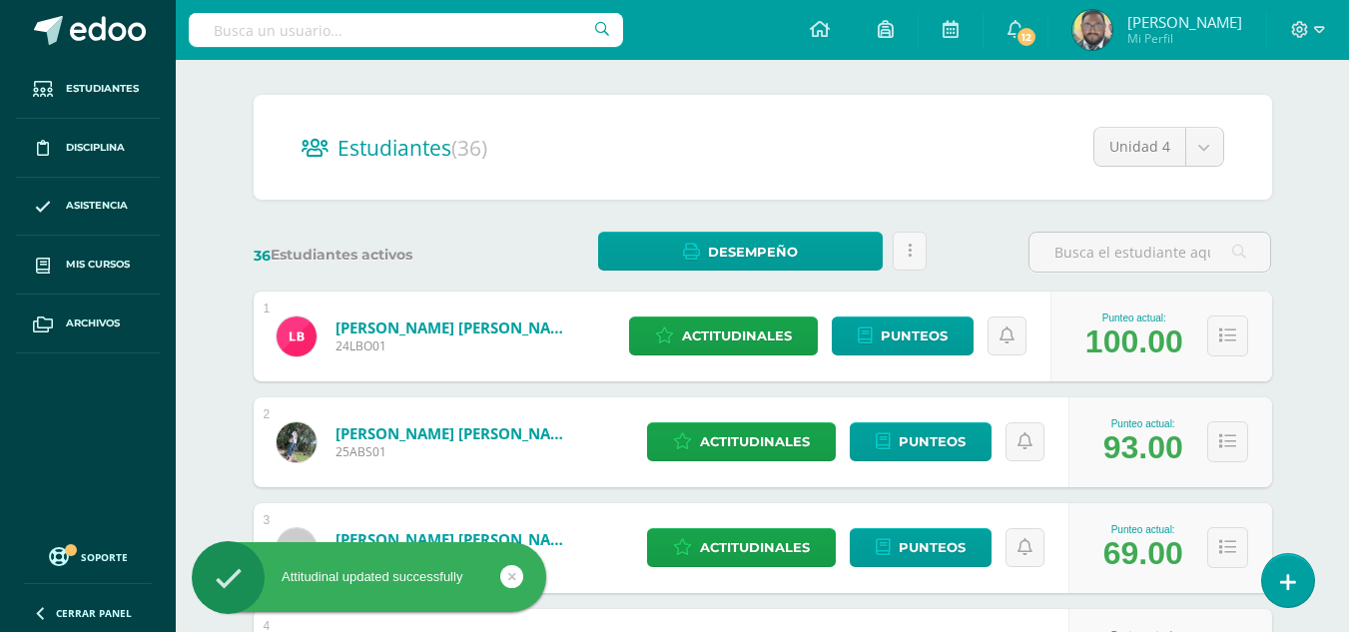
scroll to position [299, 0]
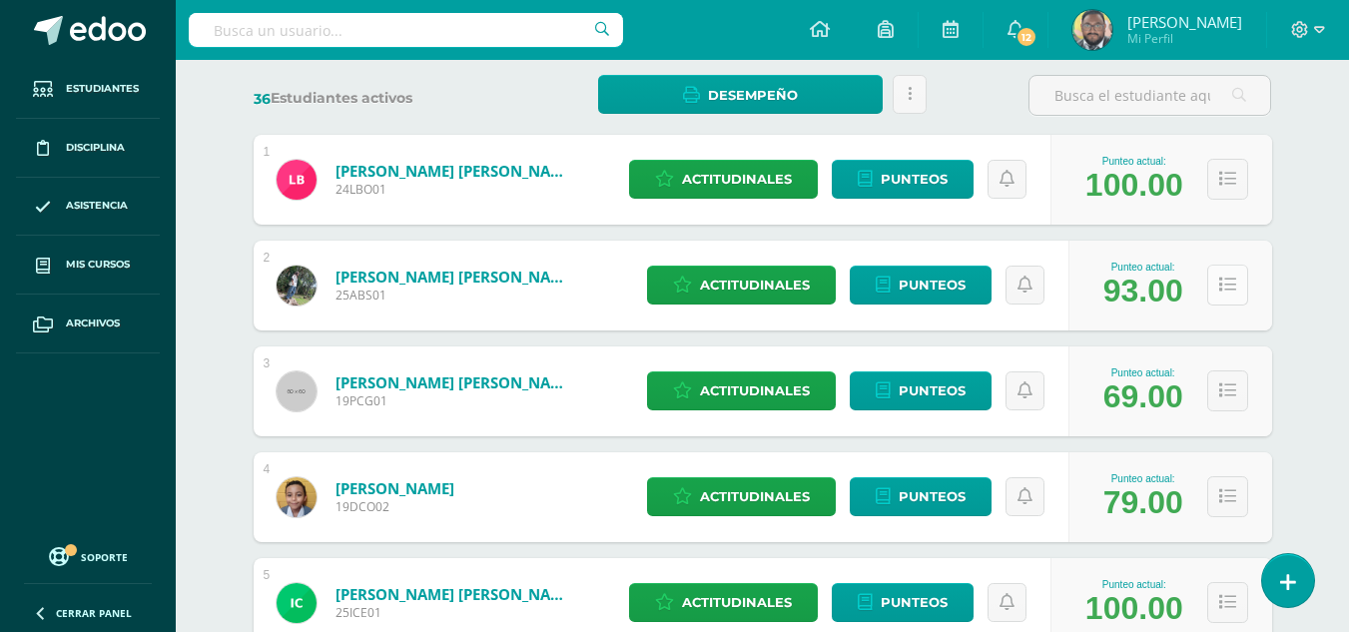
click at [1228, 286] on icon at bounding box center [1227, 285] width 17 height 17
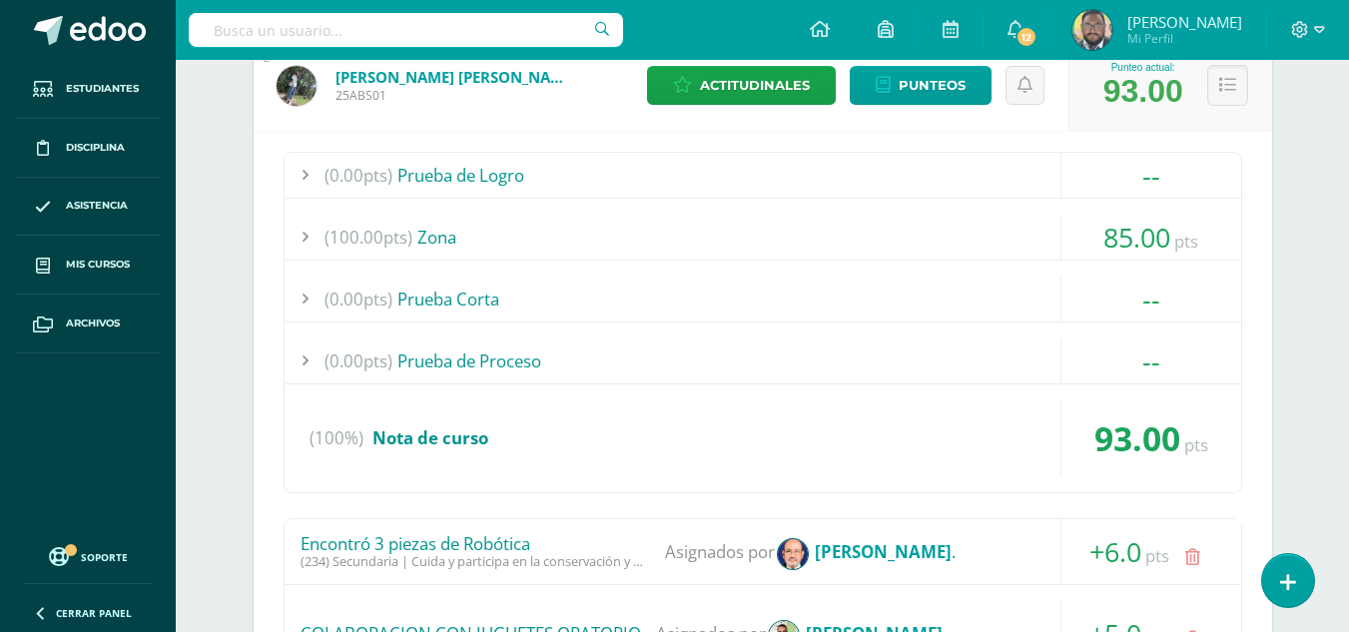
scroll to position [399, 0]
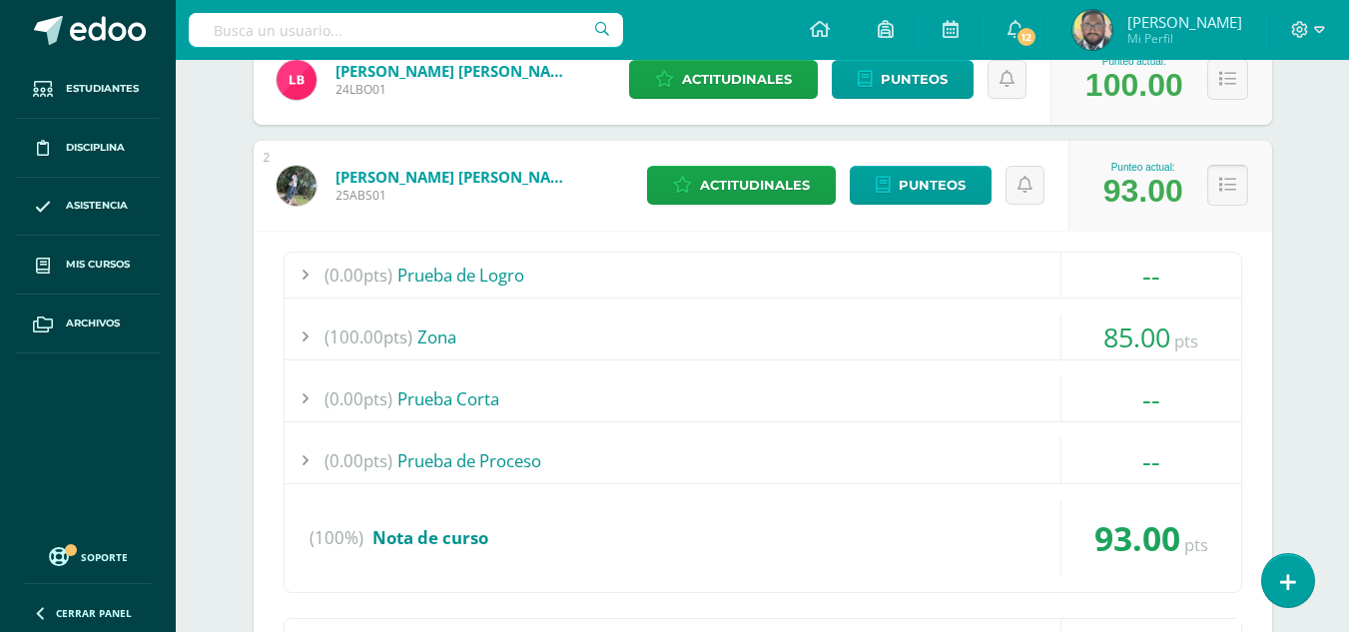
click at [1237, 183] on button at bounding box center [1227, 185] width 41 height 41
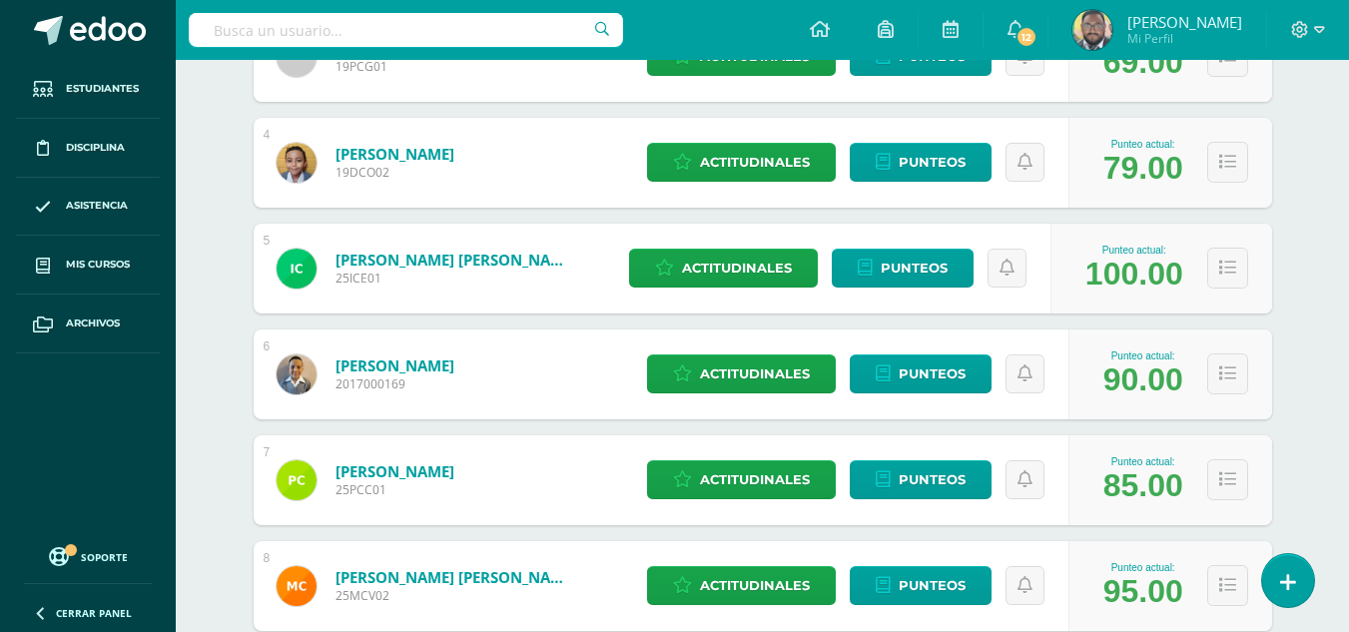
scroll to position [599, 0]
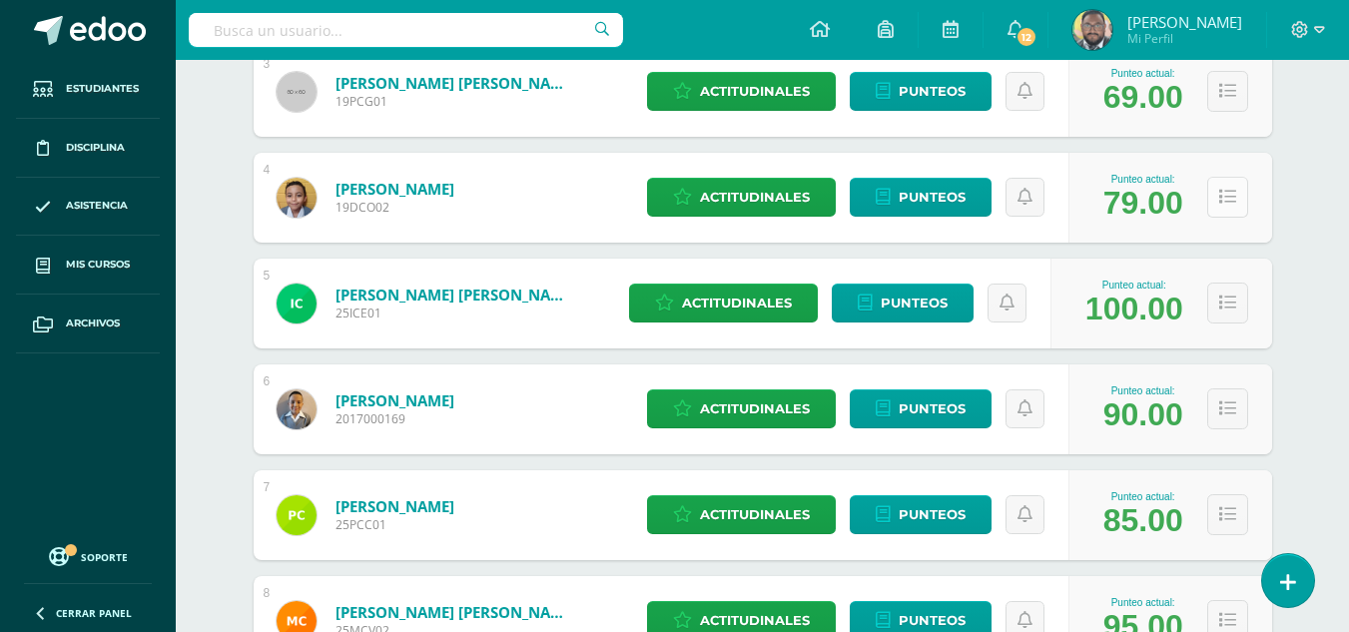
click at [1220, 205] on icon at bounding box center [1227, 197] width 17 height 17
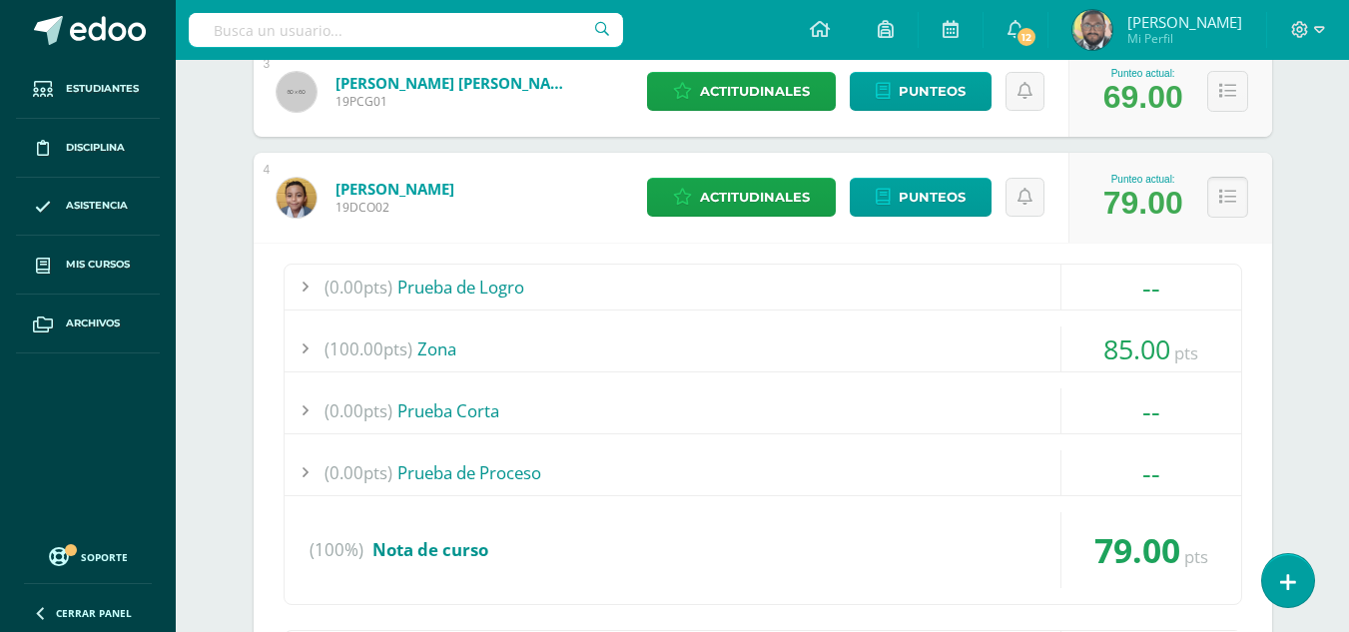
click at [1222, 199] on icon at bounding box center [1227, 197] width 17 height 17
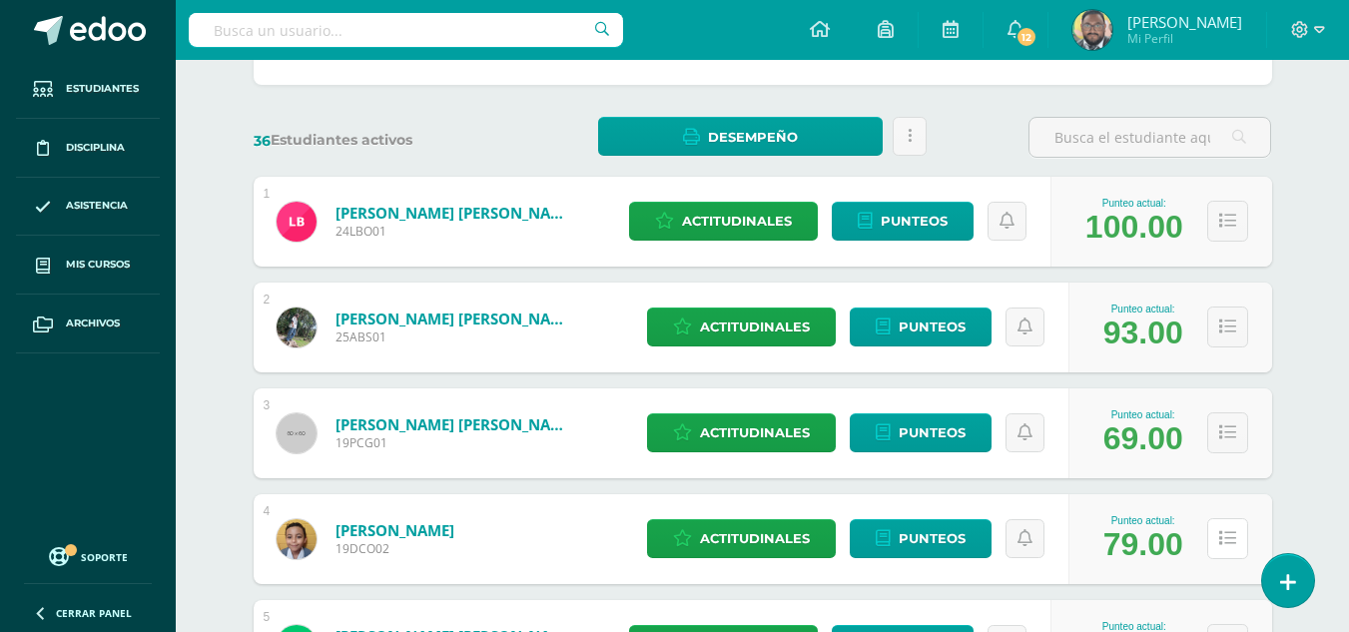
scroll to position [200, 0]
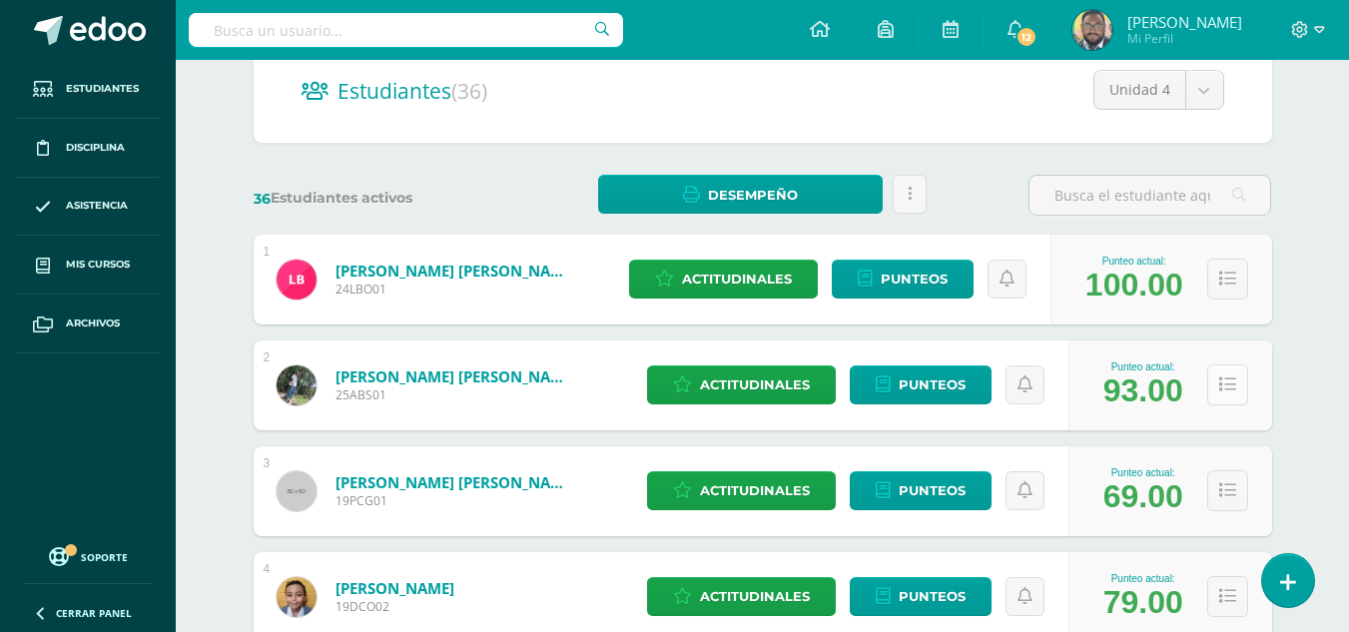
click at [1235, 384] on button at bounding box center [1227, 384] width 41 height 41
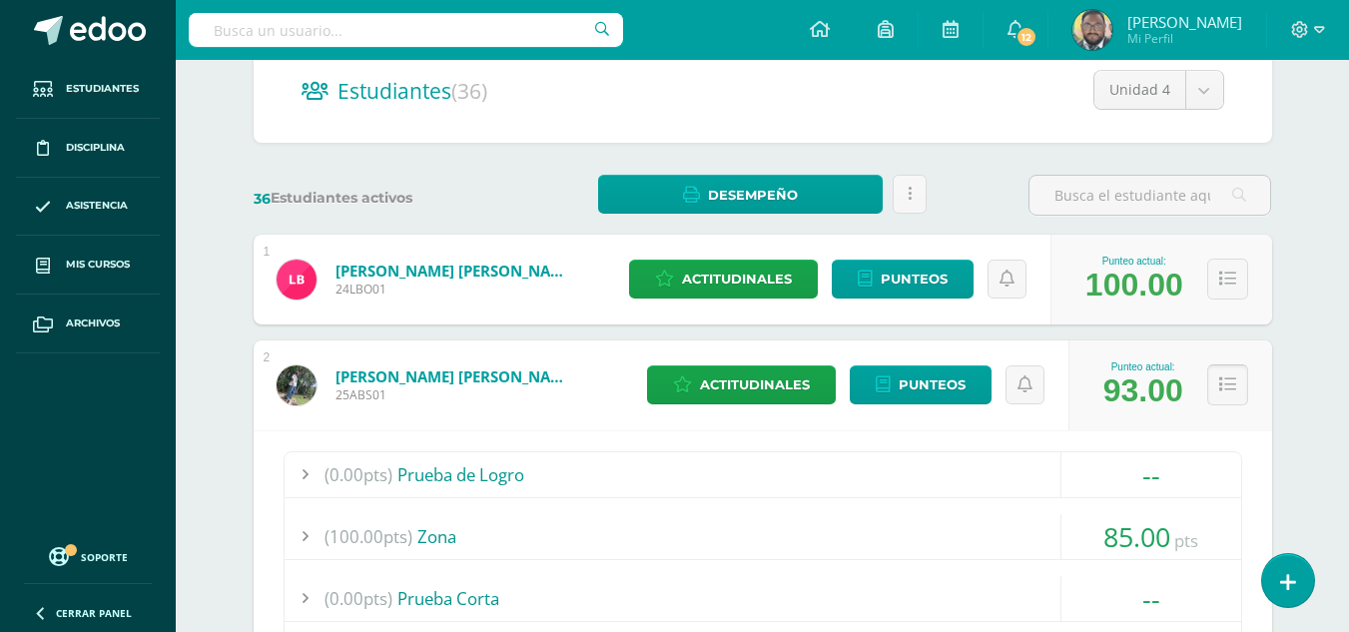
click at [1230, 382] on icon at bounding box center [1227, 384] width 17 height 17
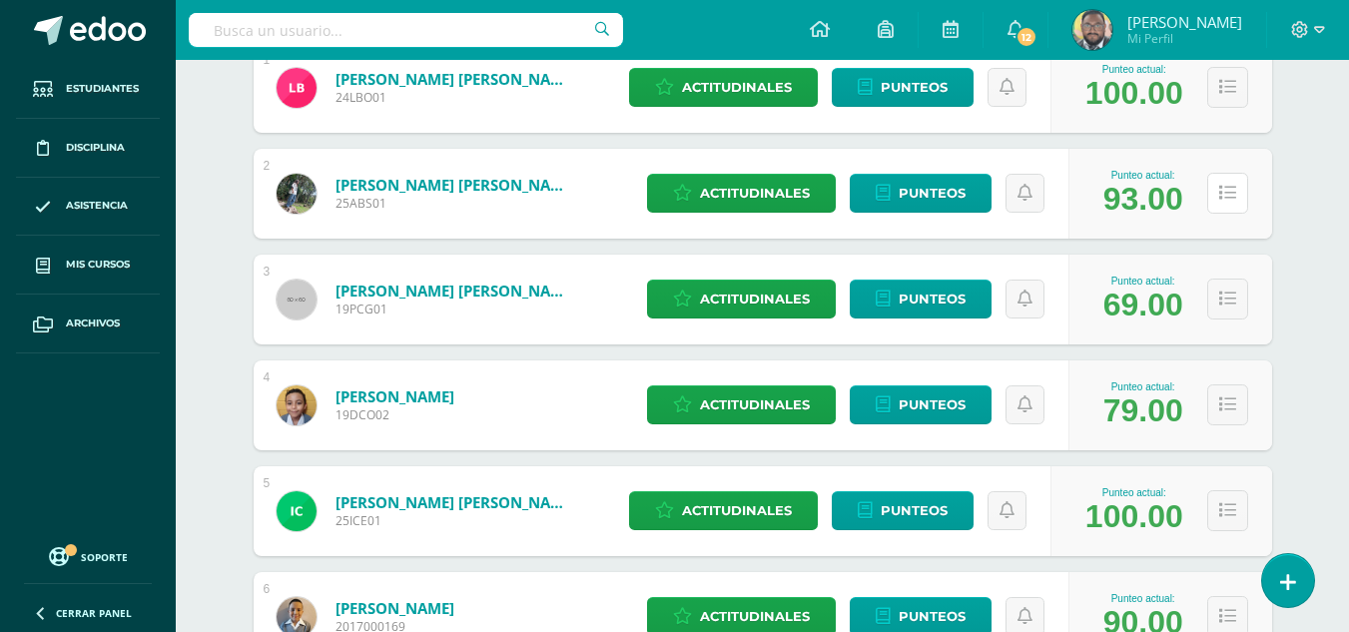
scroll to position [399, 0]
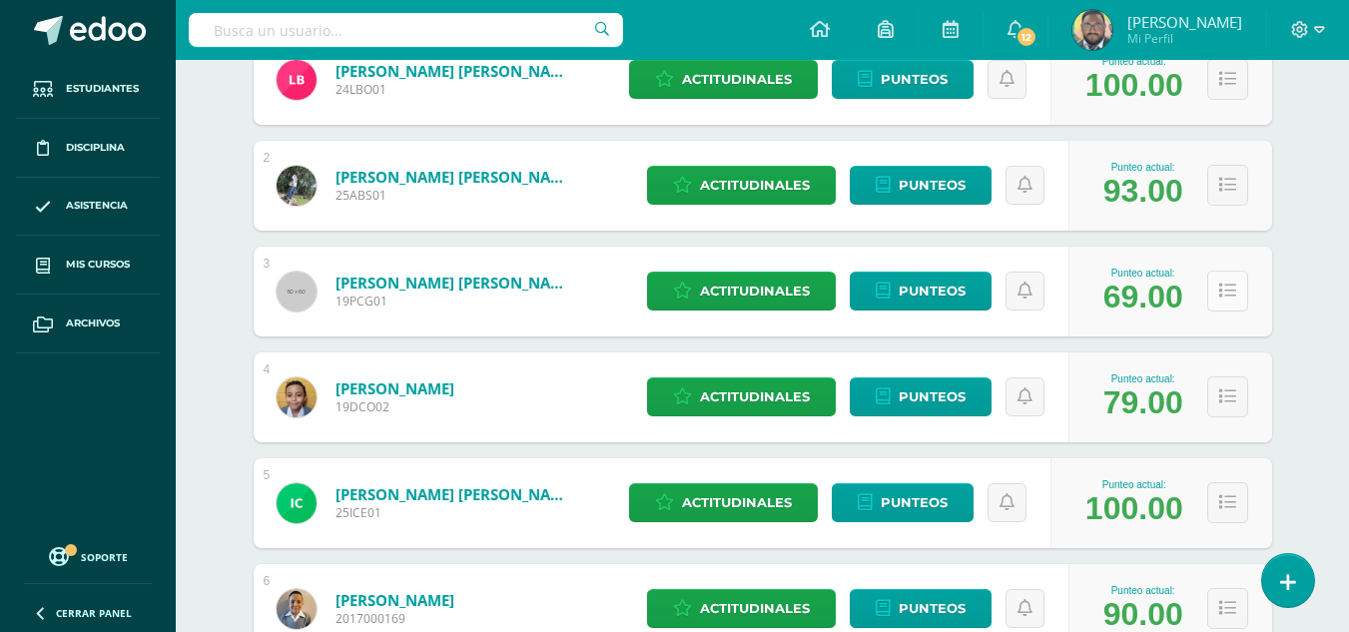
click at [1231, 288] on icon at bounding box center [1227, 290] width 17 height 17
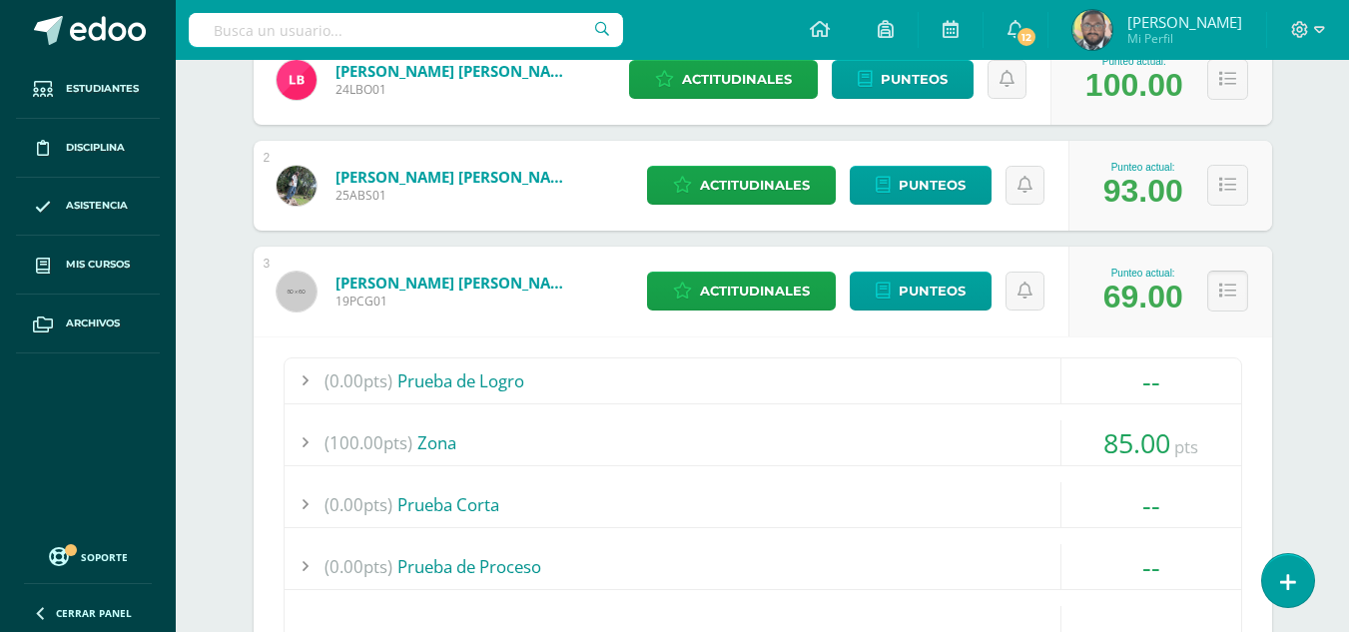
click at [1228, 298] on icon at bounding box center [1227, 290] width 17 height 17
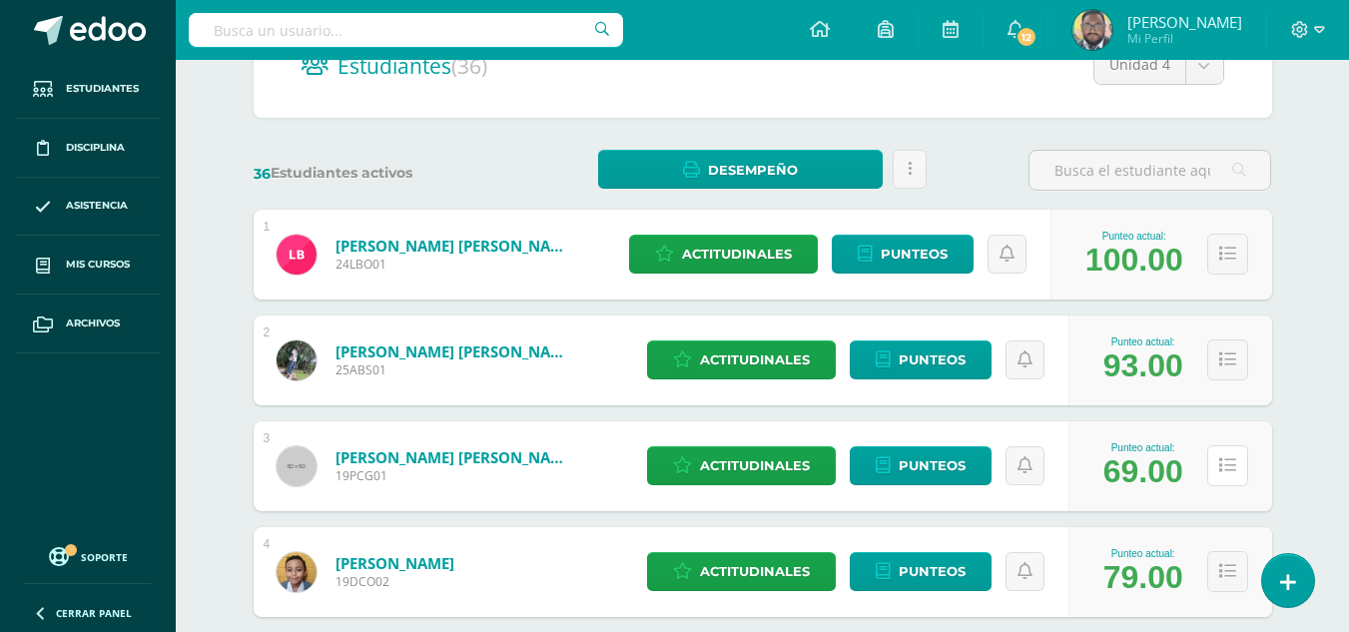
scroll to position [200, 0]
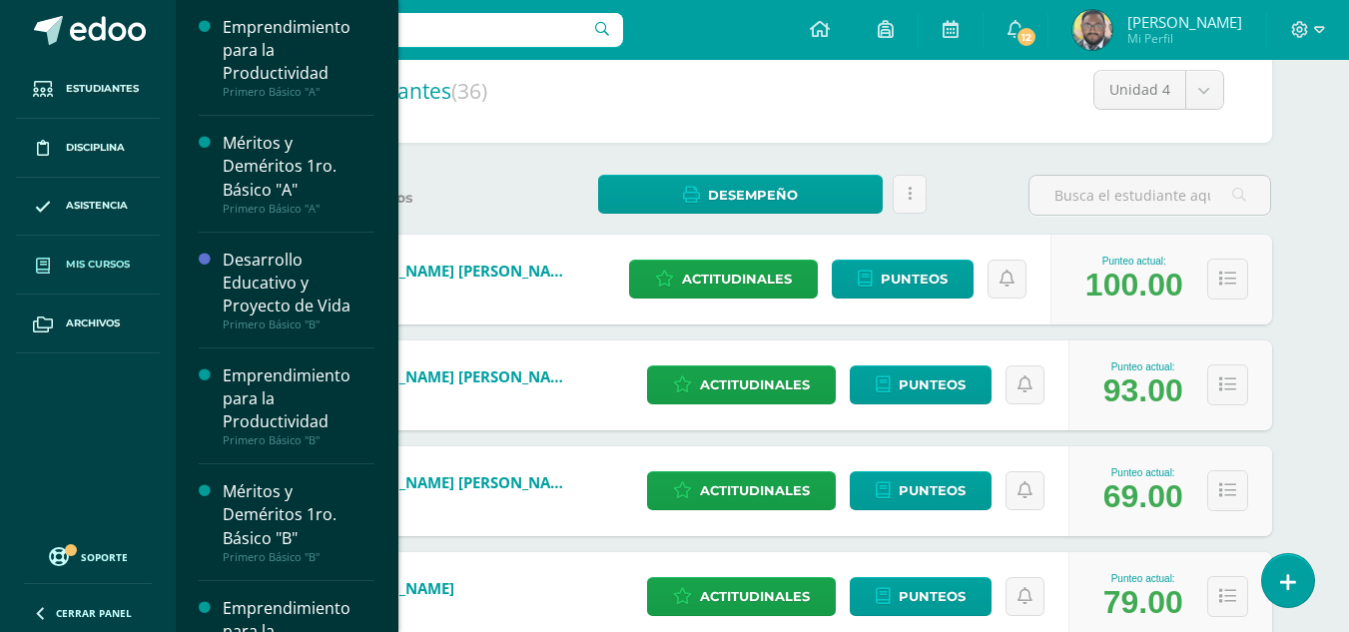
click at [89, 264] on span "Mis cursos" at bounding box center [98, 265] width 64 height 16
